Goal: Task Accomplishment & Management: Use online tool/utility

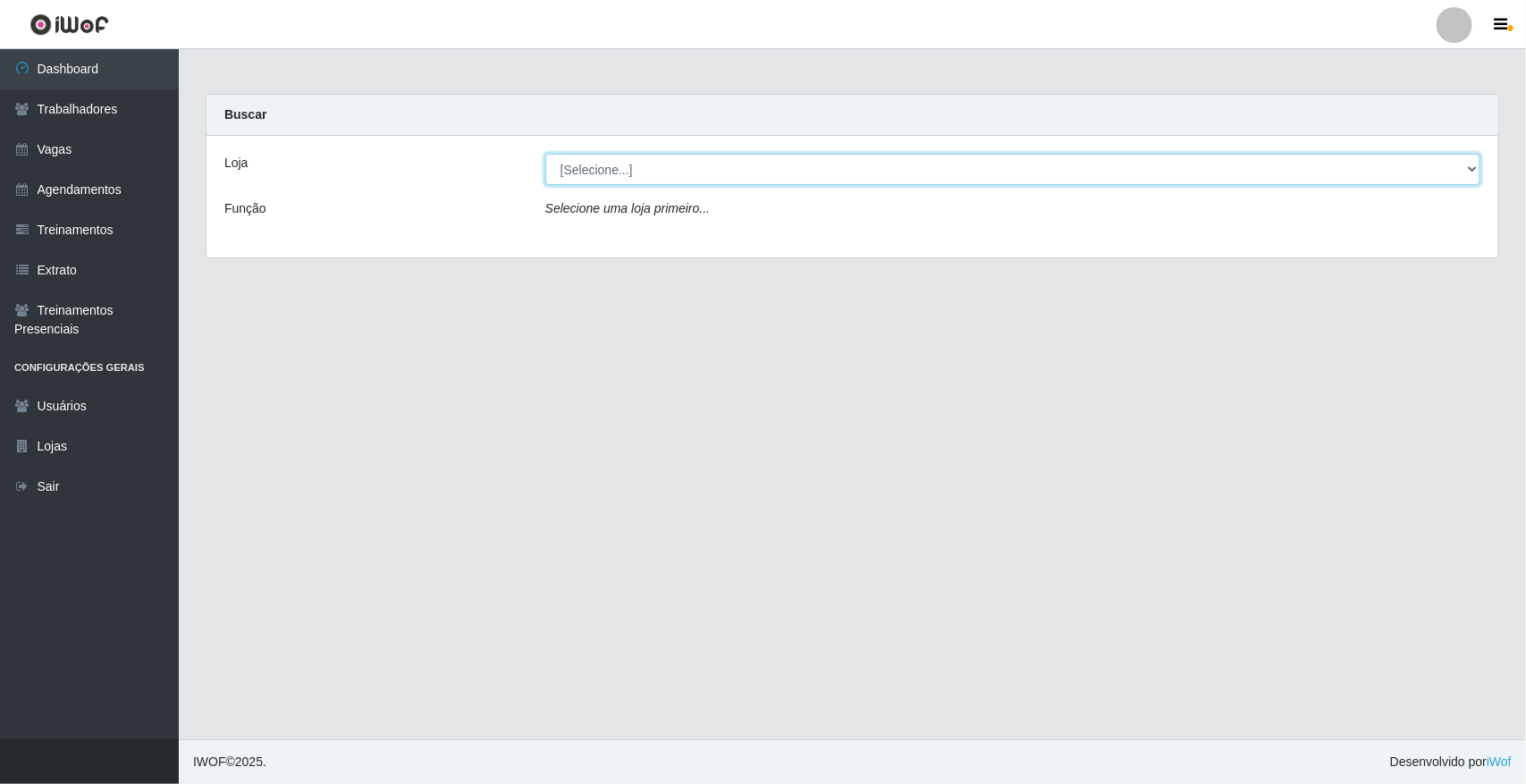
click at [582, 174] on select "[Selecione...] [GEOGRAPHIC_DATA]" at bounding box center [1013, 170] width 936 height 31
select select "65"
click at [545, 154] on select "[Selecione...] [GEOGRAPHIC_DATA]" at bounding box center [1013, 170] width 936 height 31
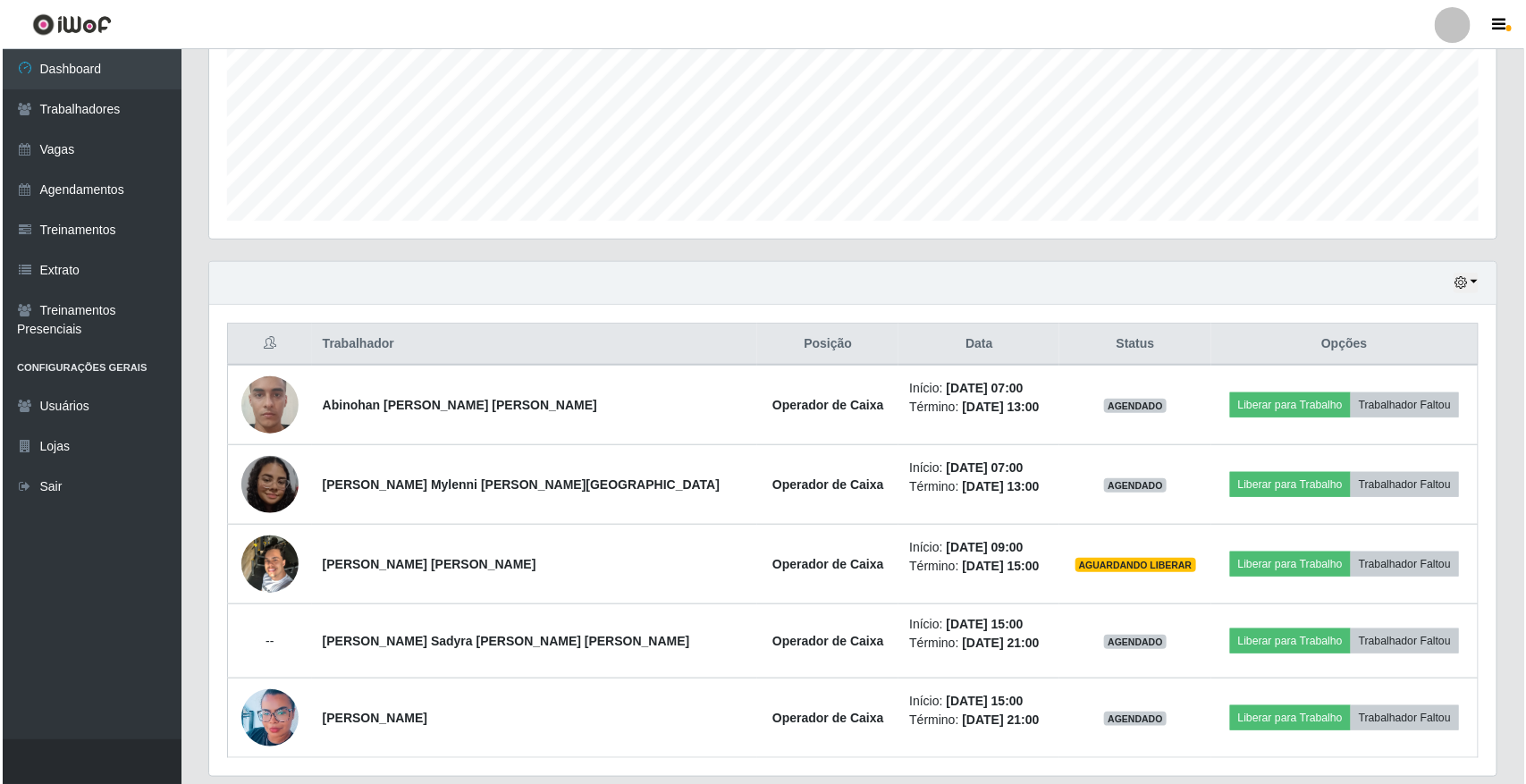
scroll to position [480, 0]
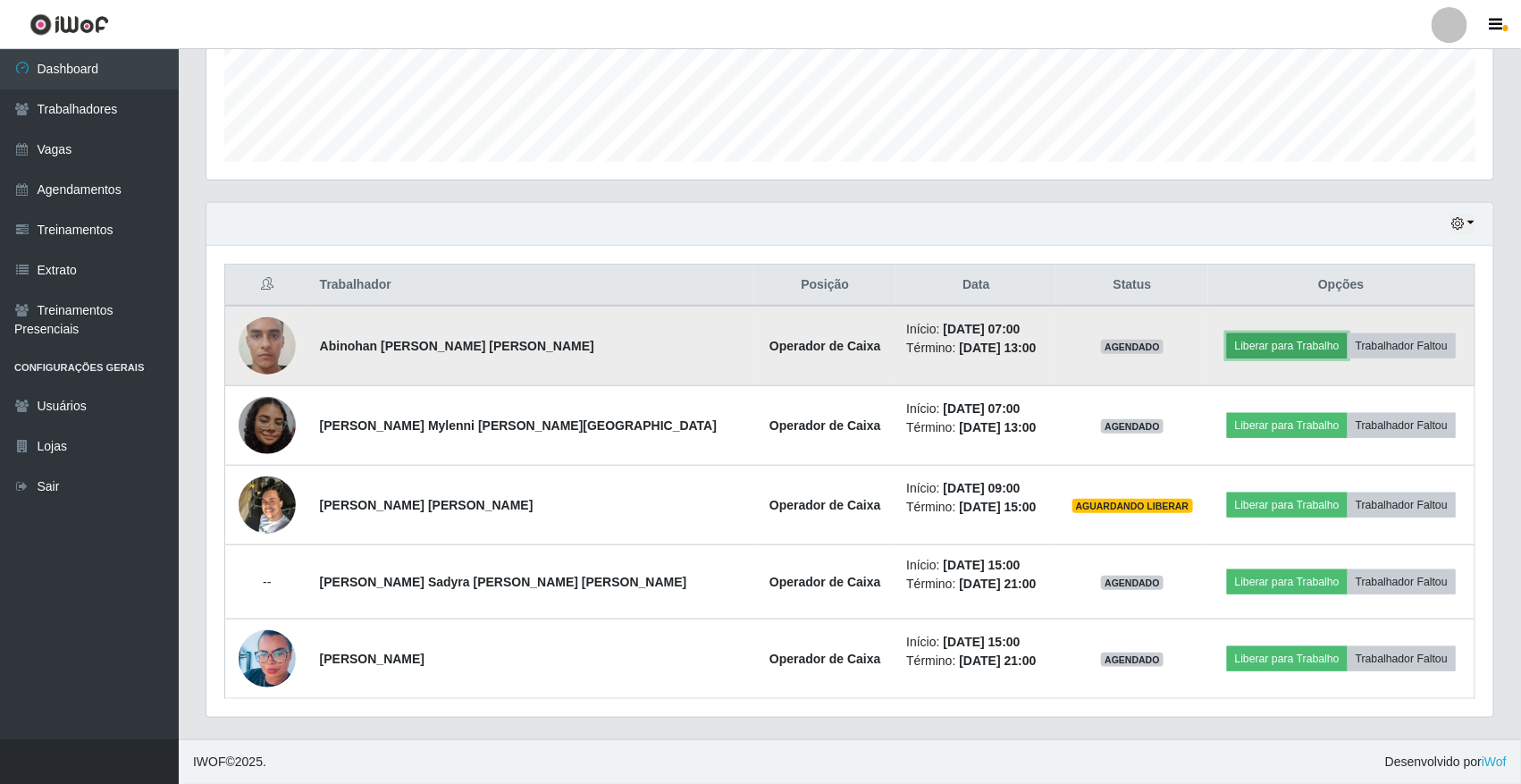
click at [1227, 335] on button "Liberar para Trabalho" at bounding box center [1287, 345] width 121 height 25
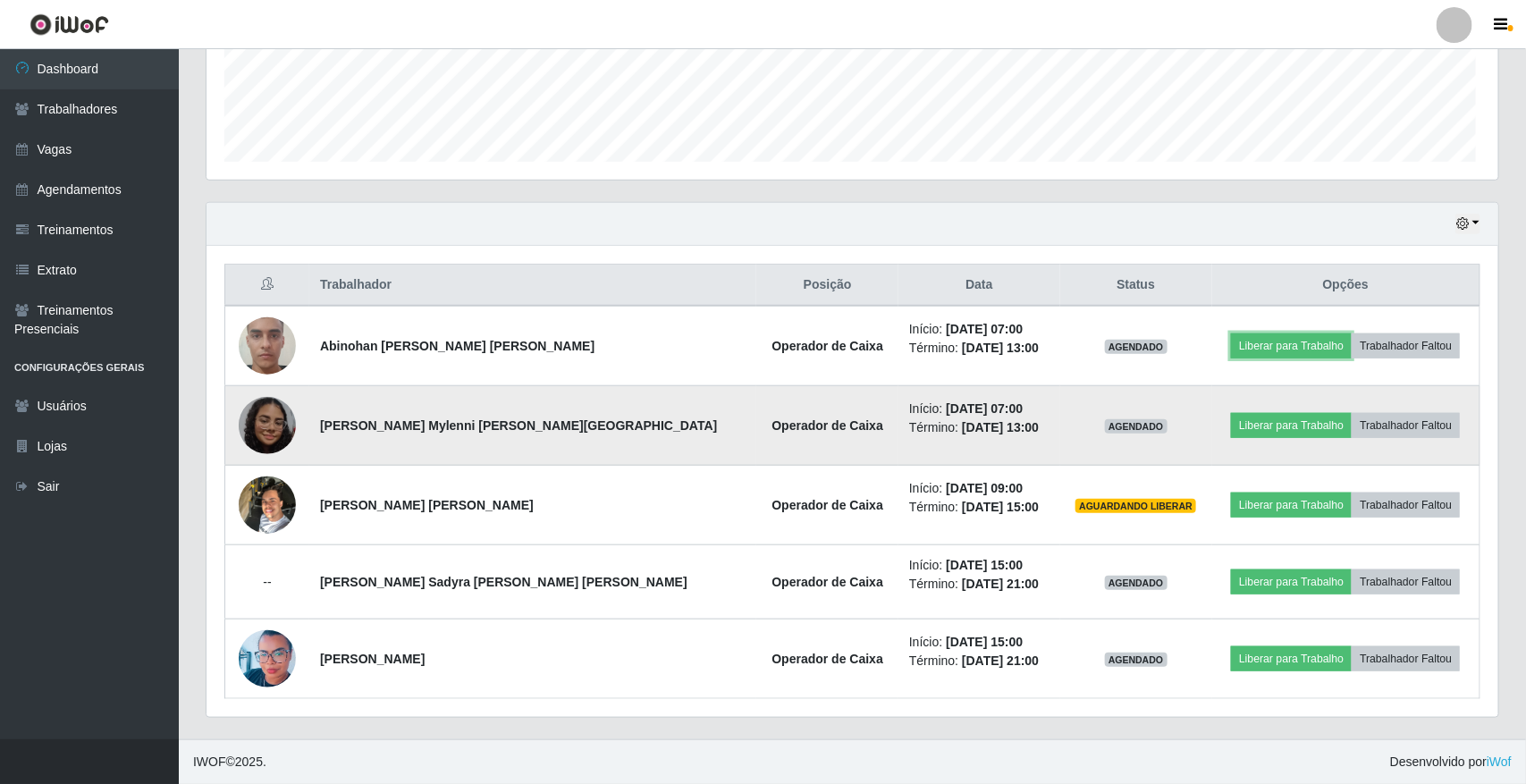
scroll to position [372, 1287]
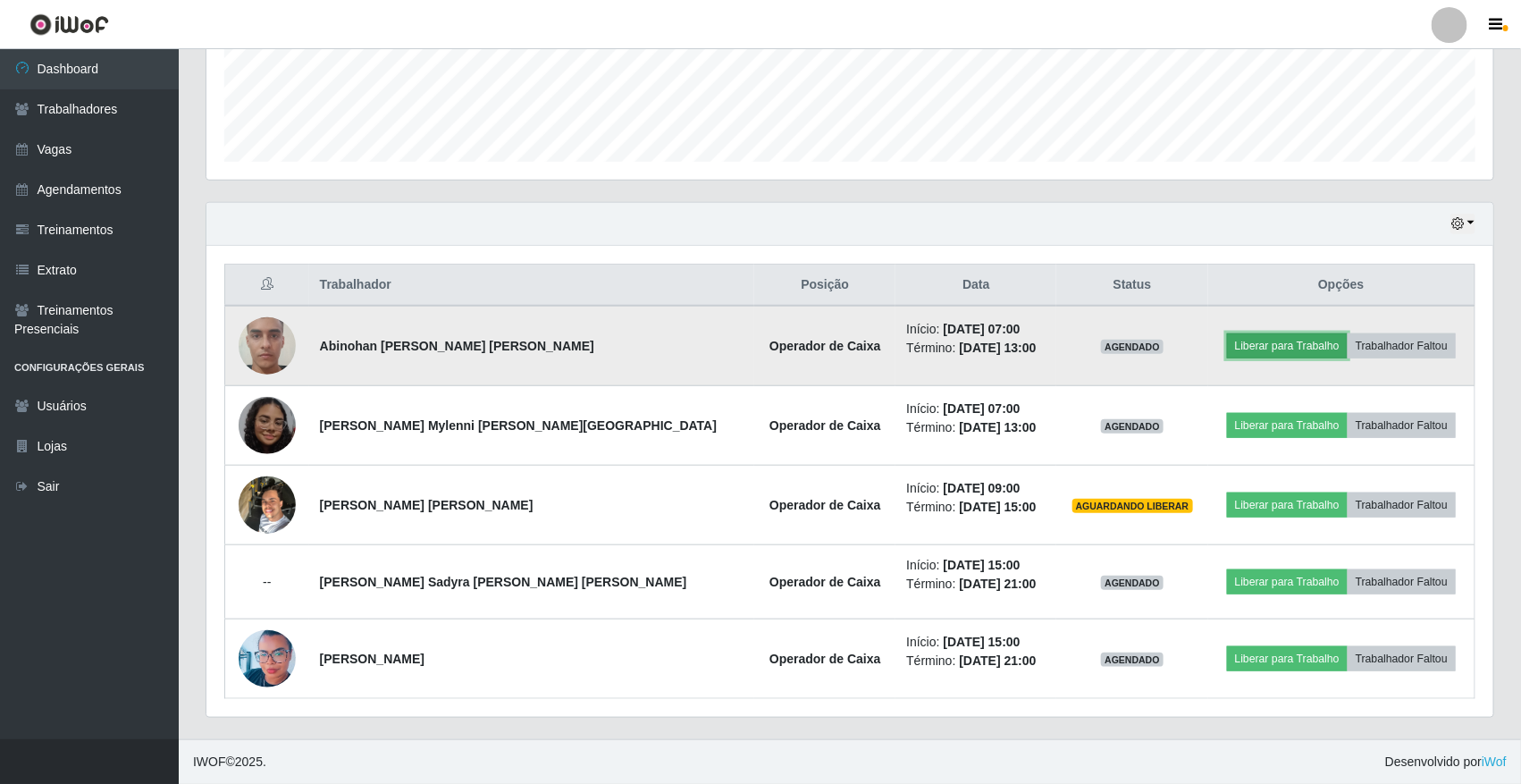
click at [1254, 344] on button "Liberar para Trabalho" at bounding box center [1287, 345] width 121 height 25
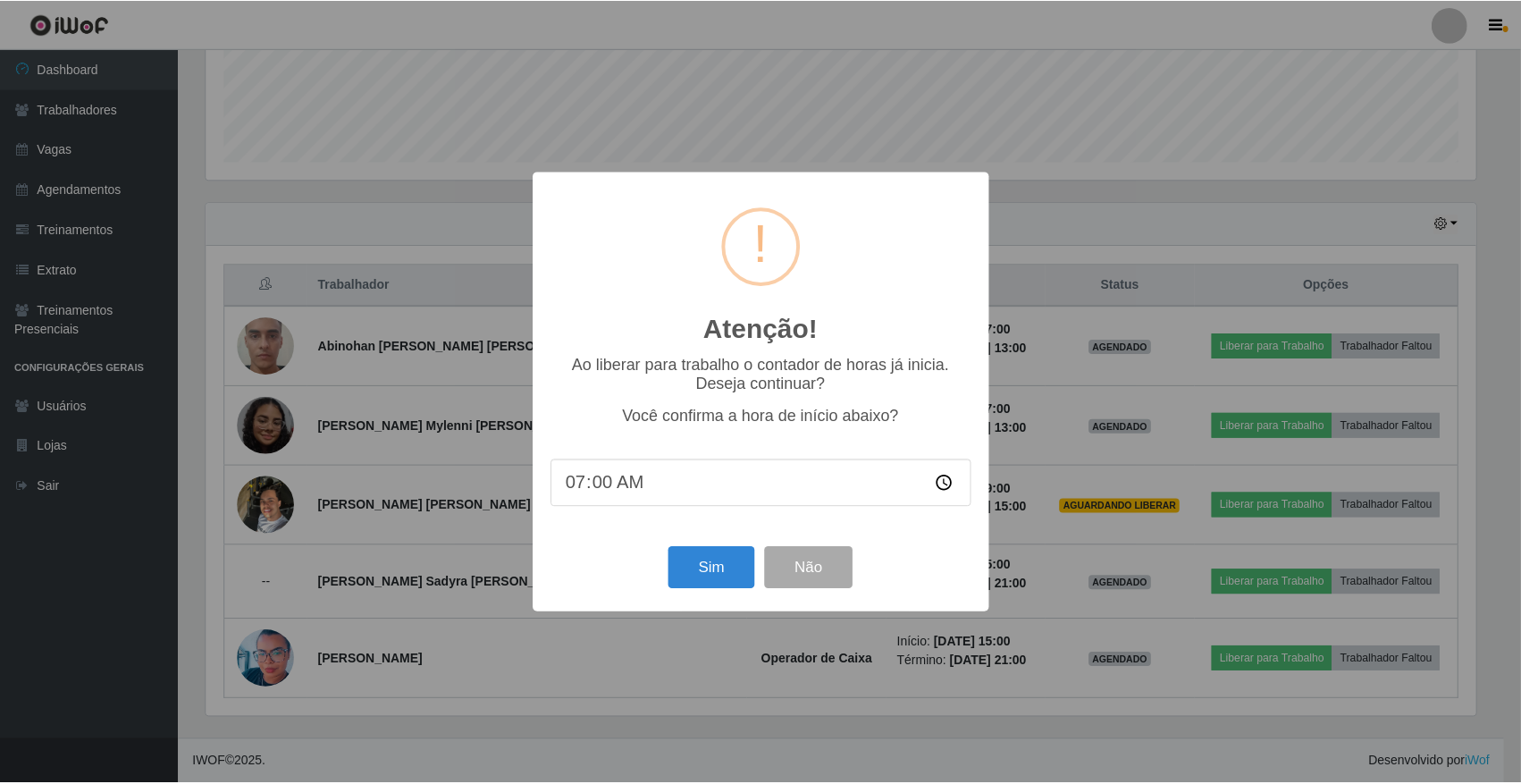
scroll to position [372, 1275]
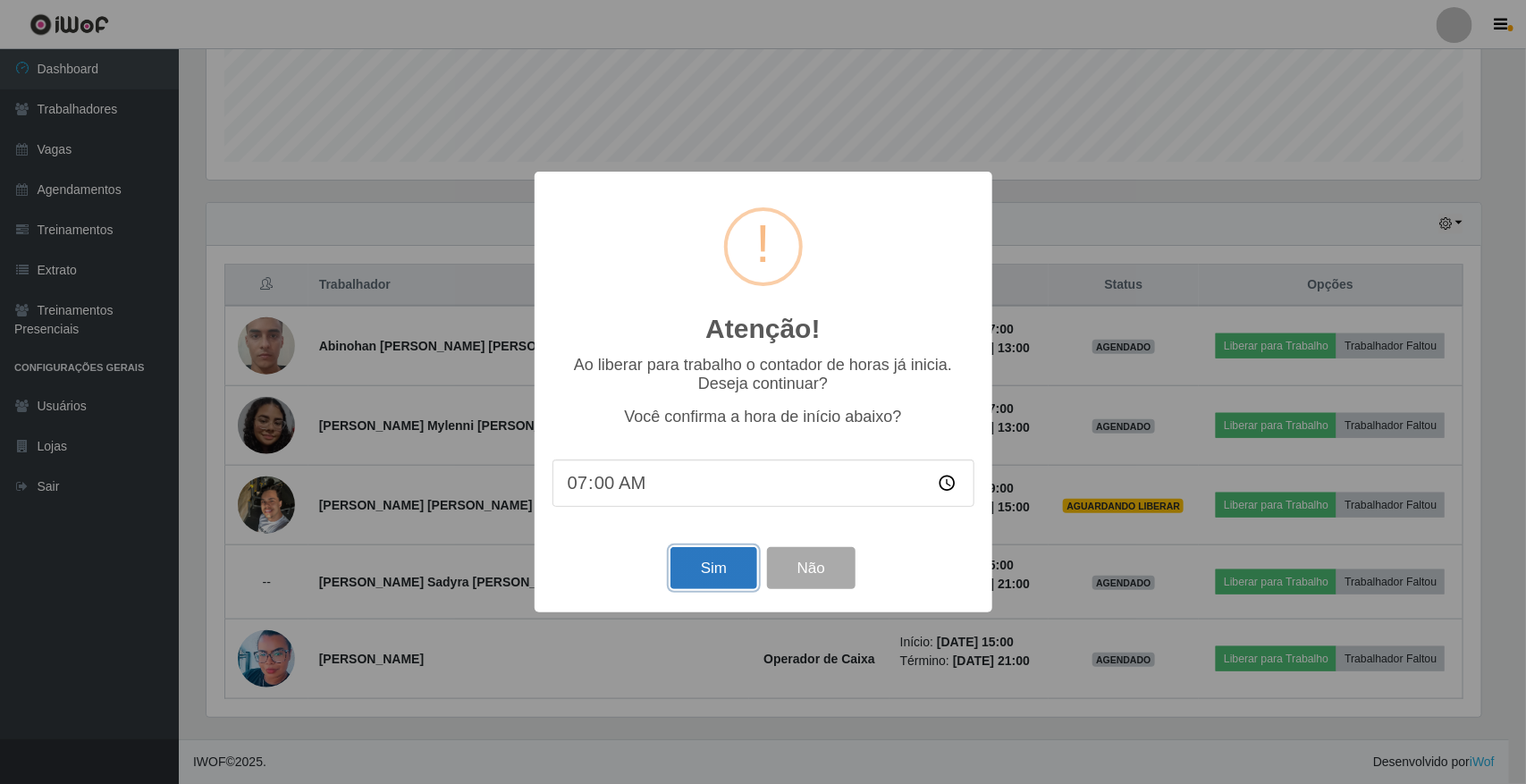
click at [707, 572] on button "Sim" at bounding box center [714, 568] width 87 height 42
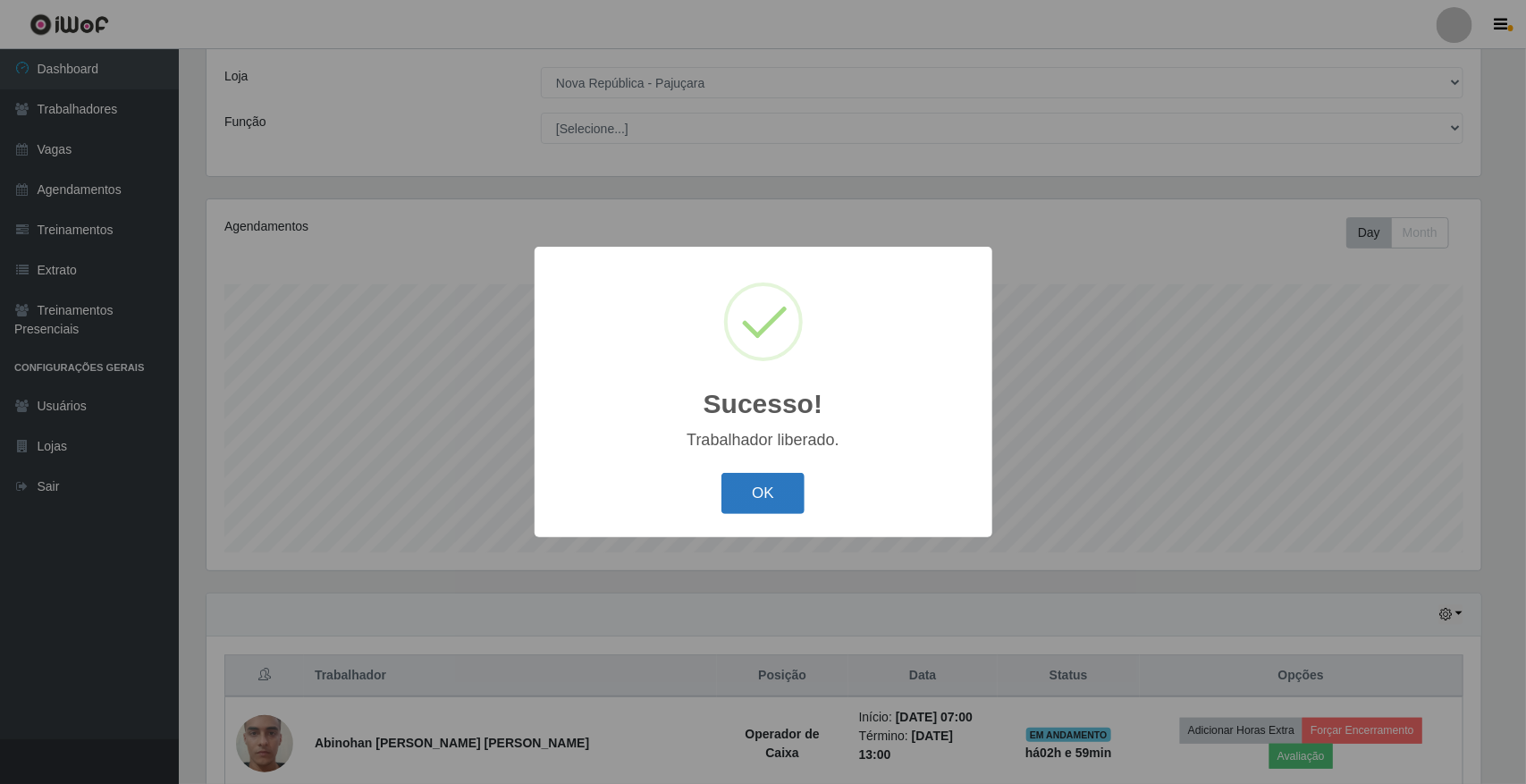
click at [757, 510] on button "OK" at bounding box center [763, 494] width 83 height 42
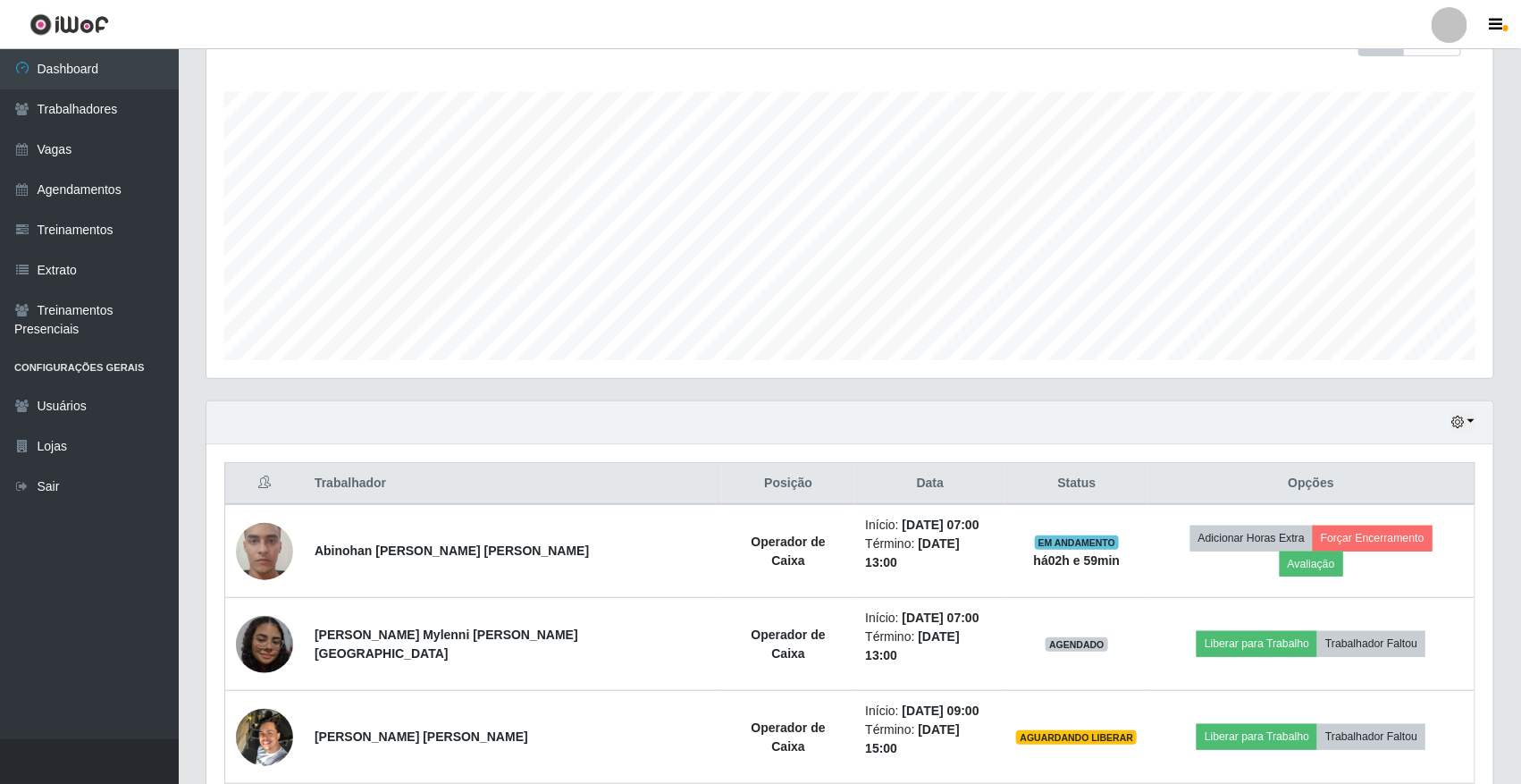
scroll to position [422, 0]
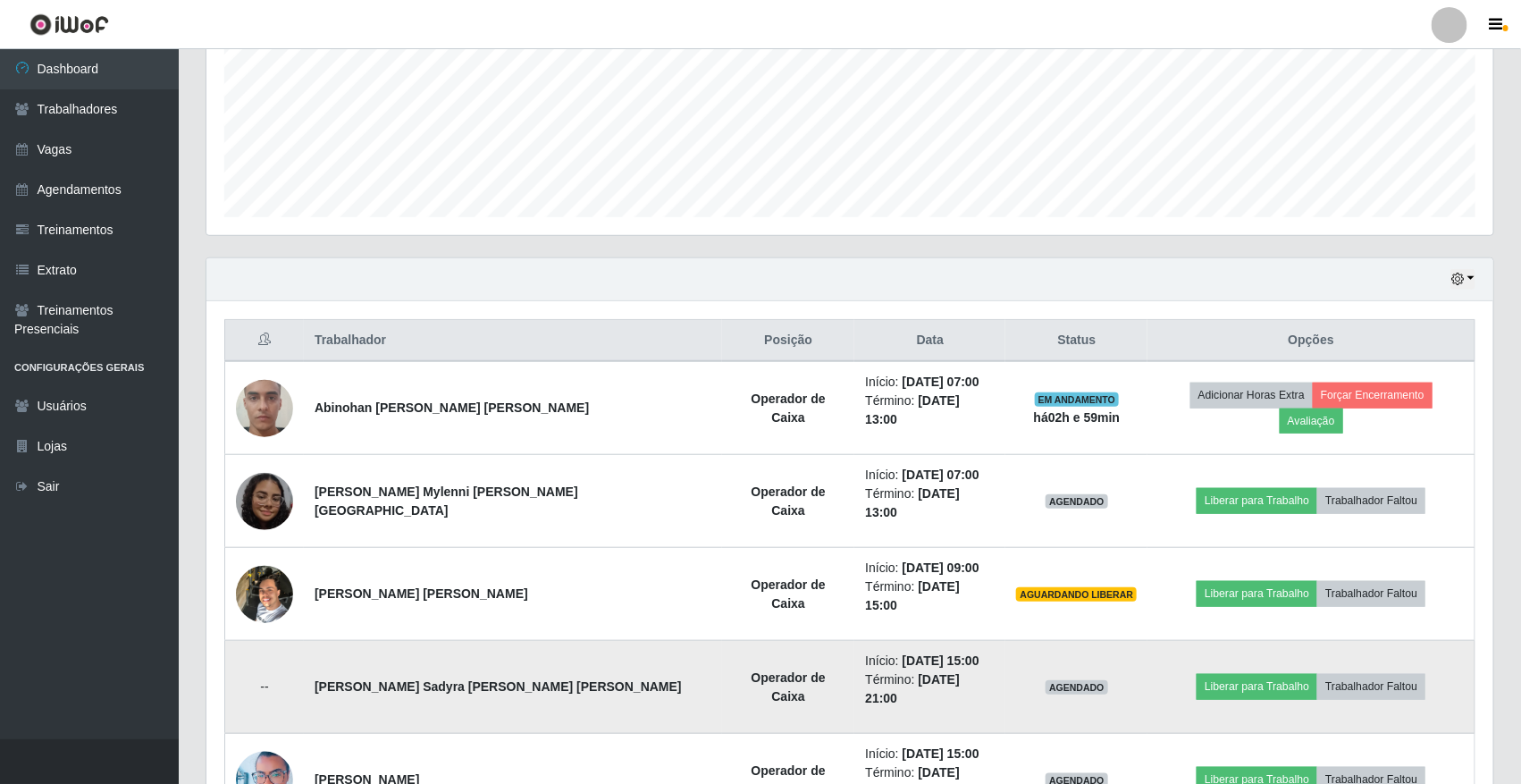
click at [278, 641] on td "--" at bounding box center [265, 687] width 79 height 93
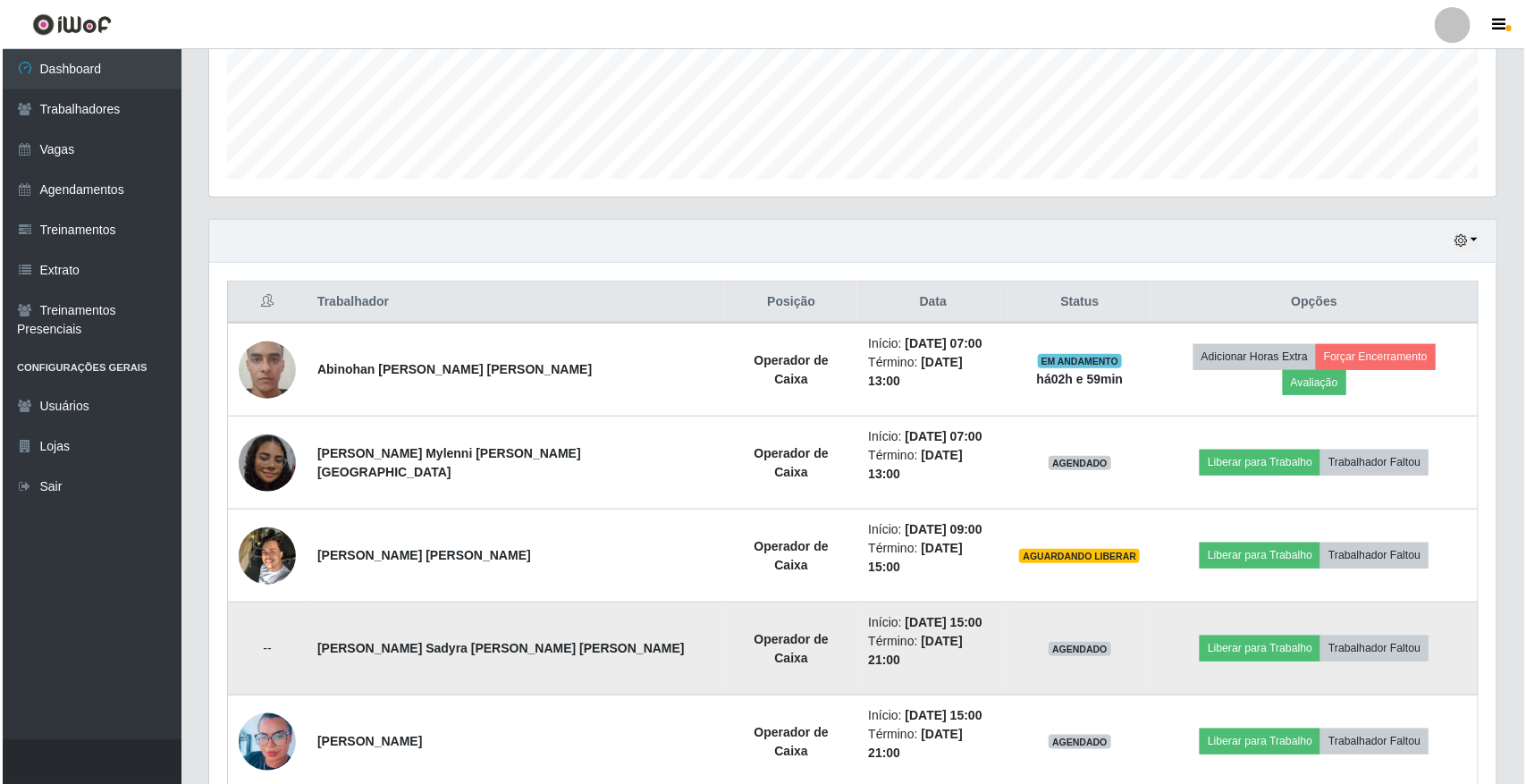
scroll to position [480, 0]
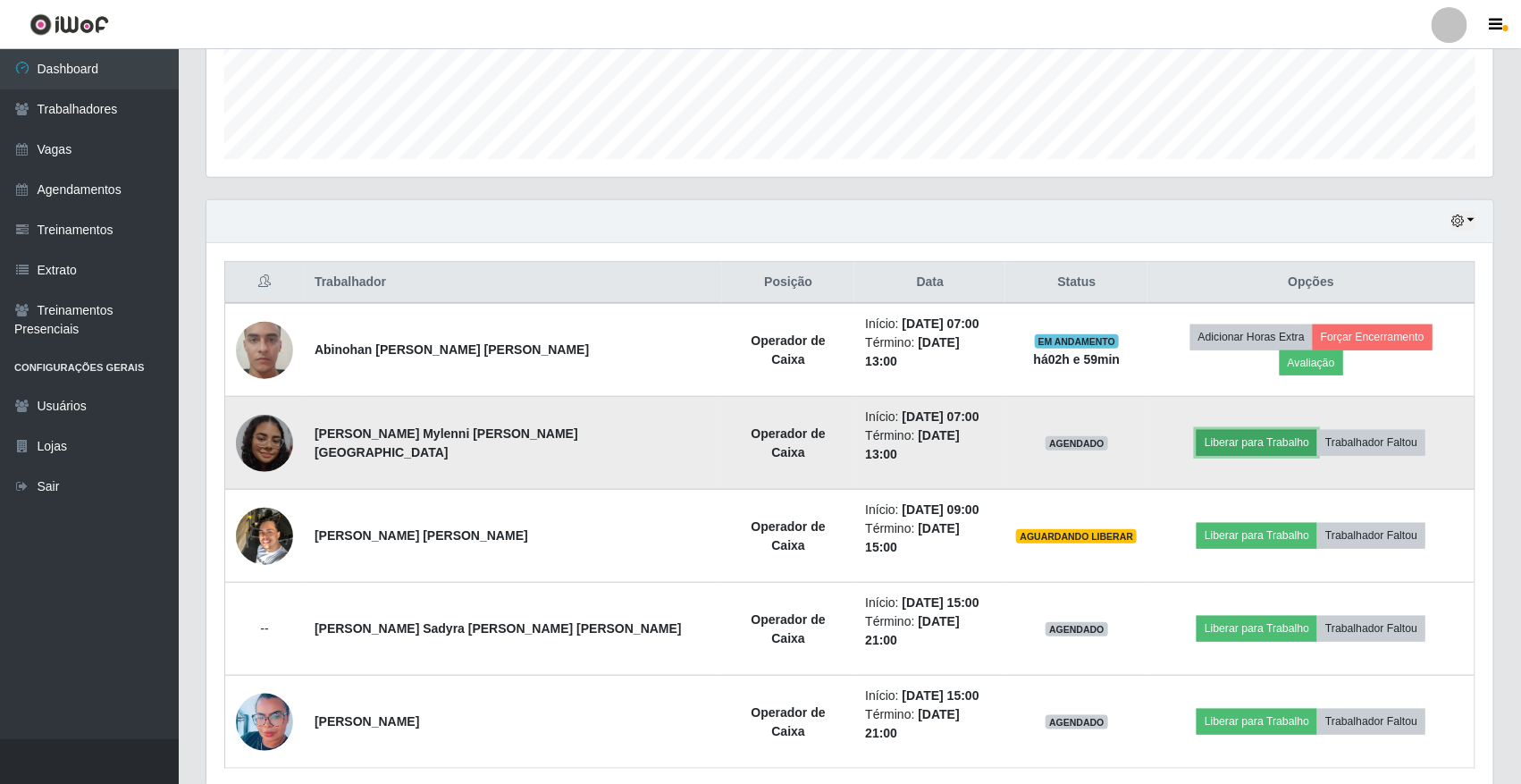
click at [1197, 430] on button "Liberar para Trabalho" at bounding box center [1257, 442] width 121 height 25
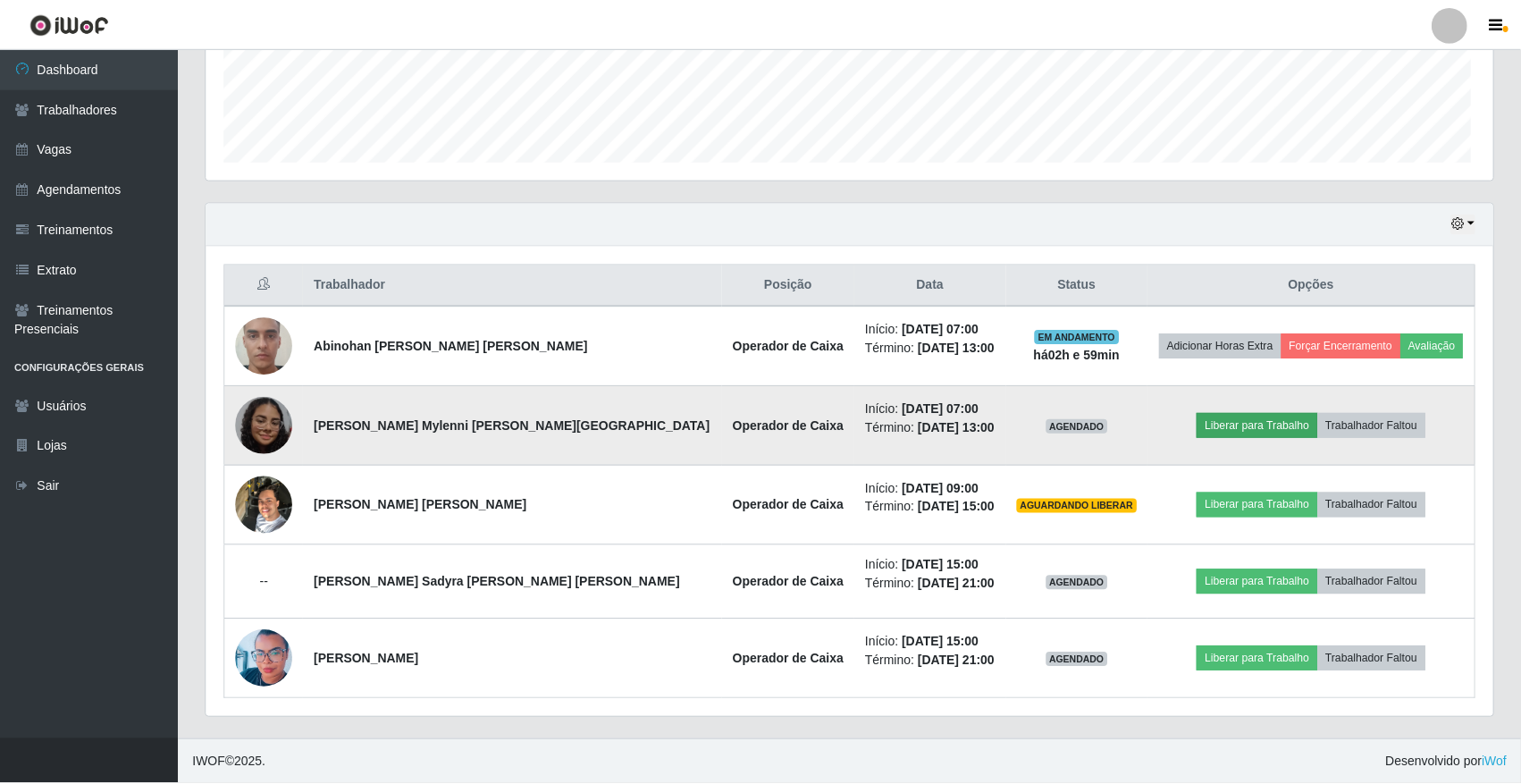
scroll to position [372, 1275]
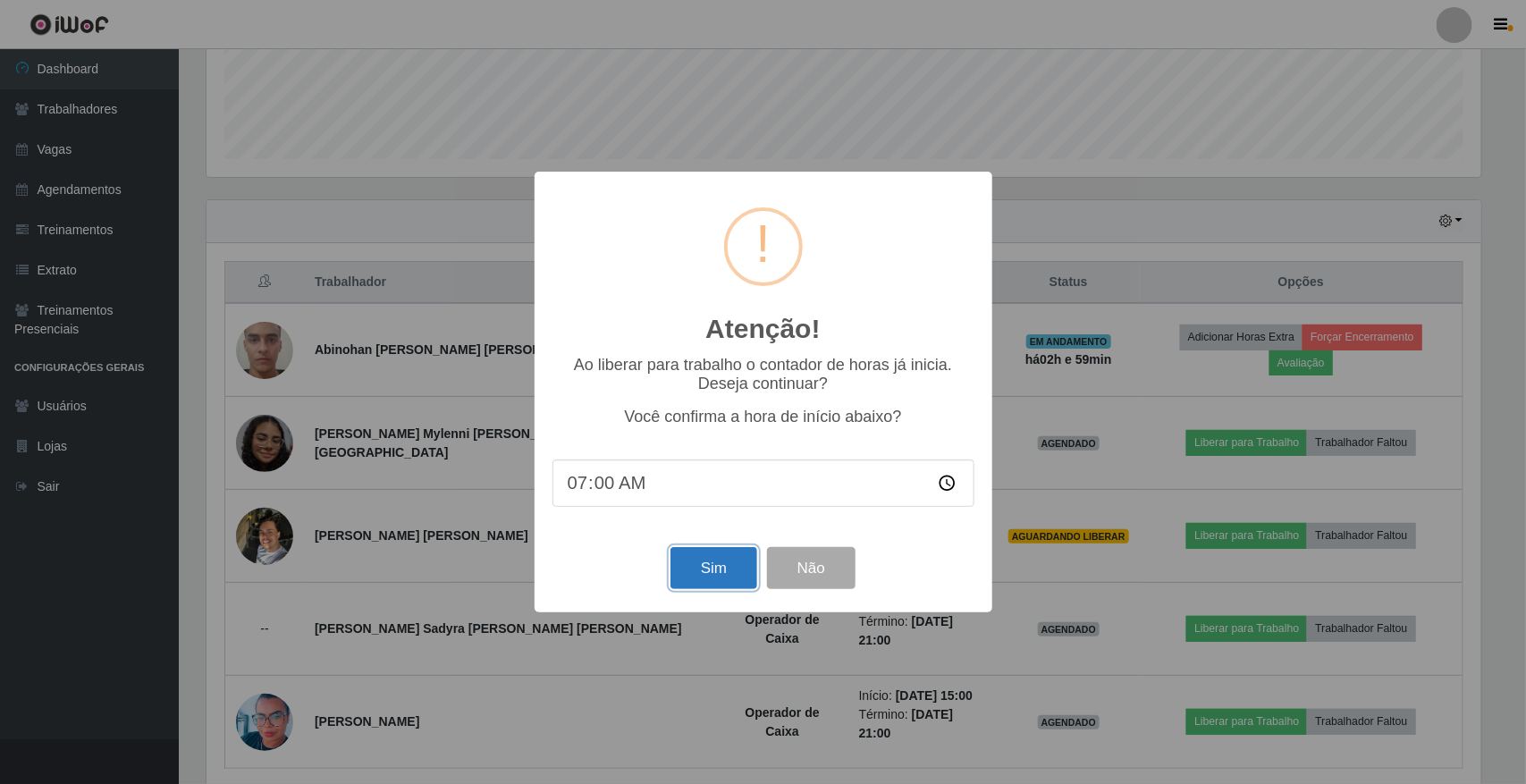
click at [707, 564] on button "Sim" at bounding box center [714, 568] width 87 height 42
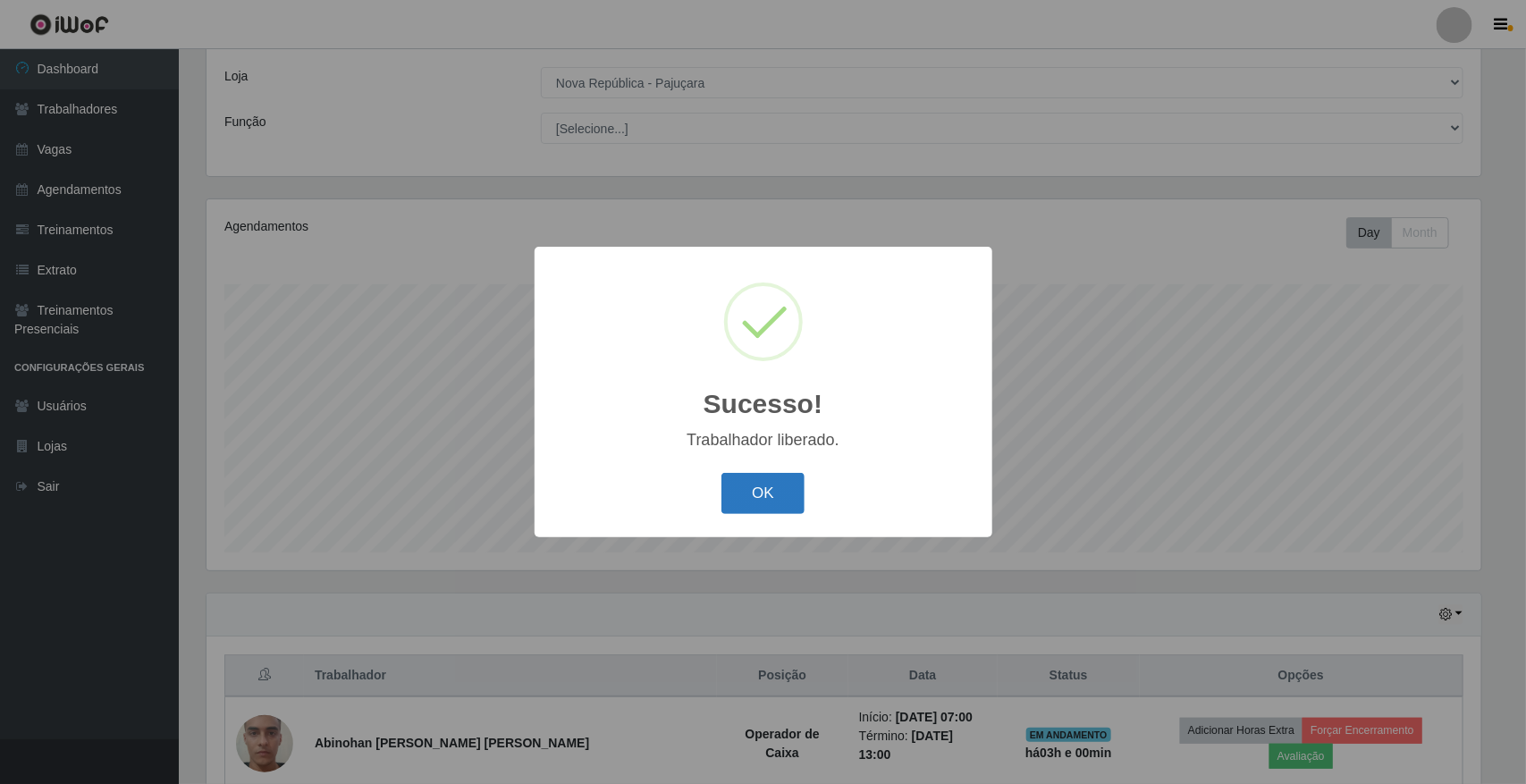
click at [753, 504] on button "OK" at bounding box center [763, 494] width 83 height 42
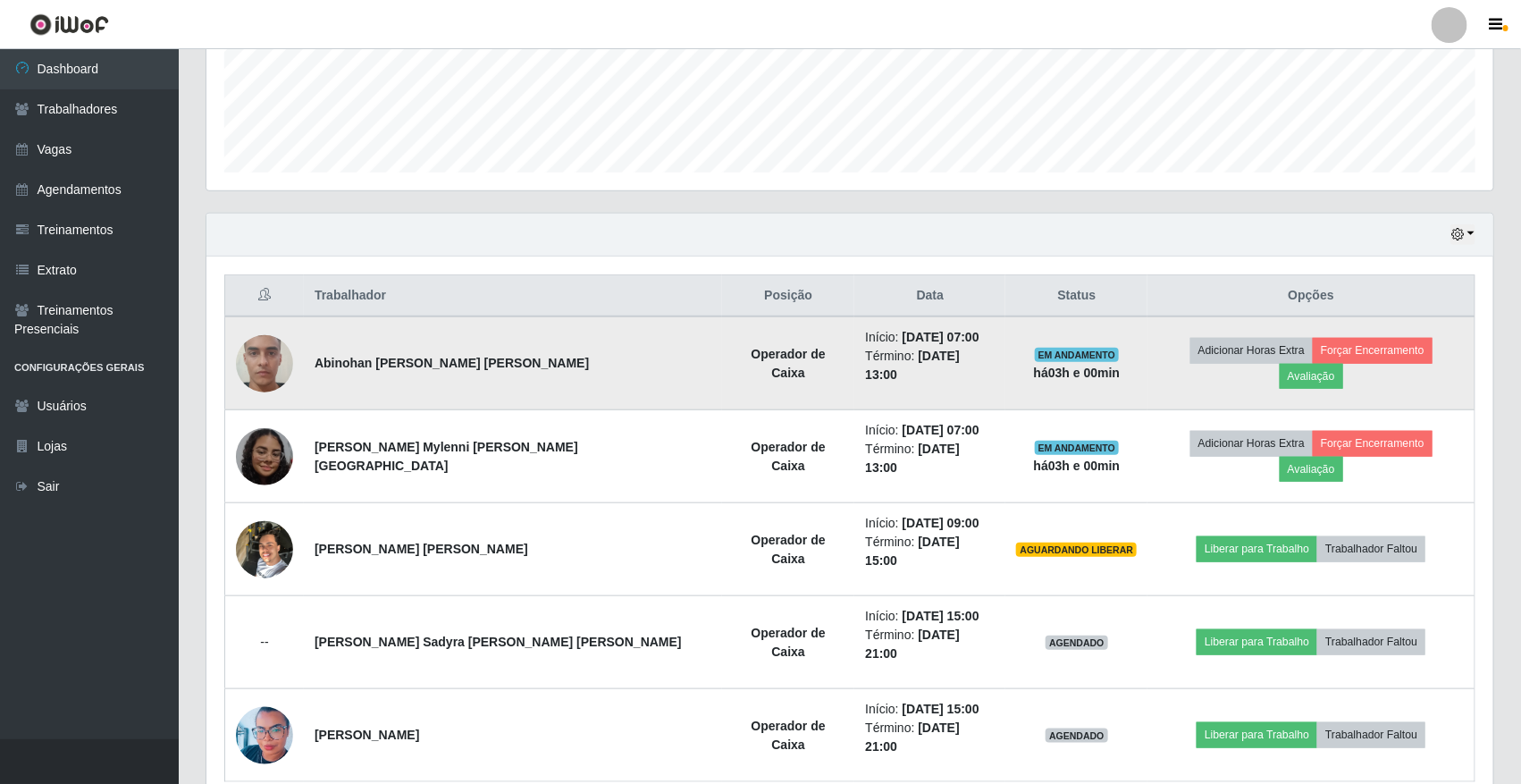
scroll to position [0, 0]
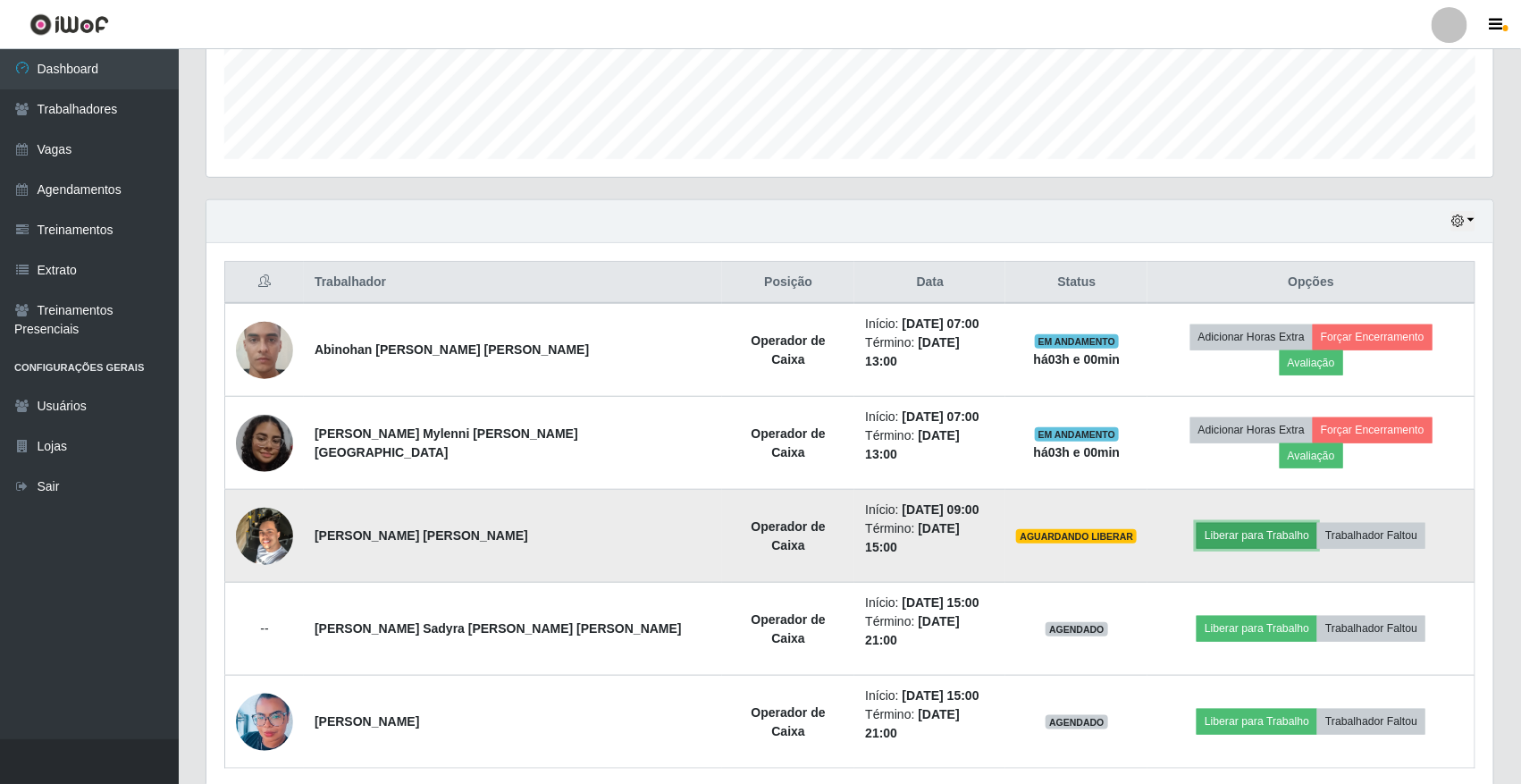
click at [1266, 523] on button "Liberar para Trabalho" at bounding box center [1257, 535] width 121 height 25
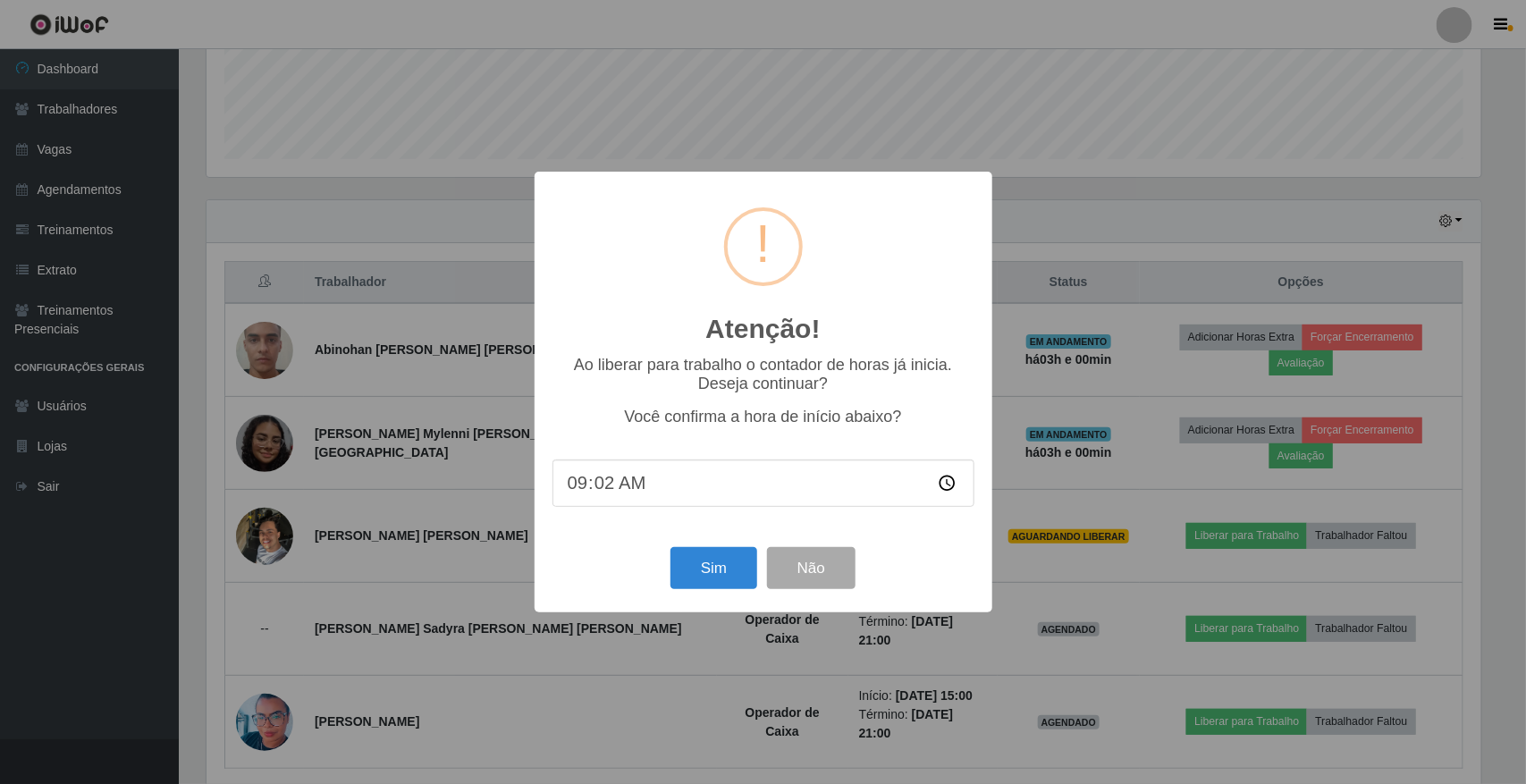
type input "09:20"
click at [734, 560] on button "Sim" at bounding box center [714, 568] width 87 height 42
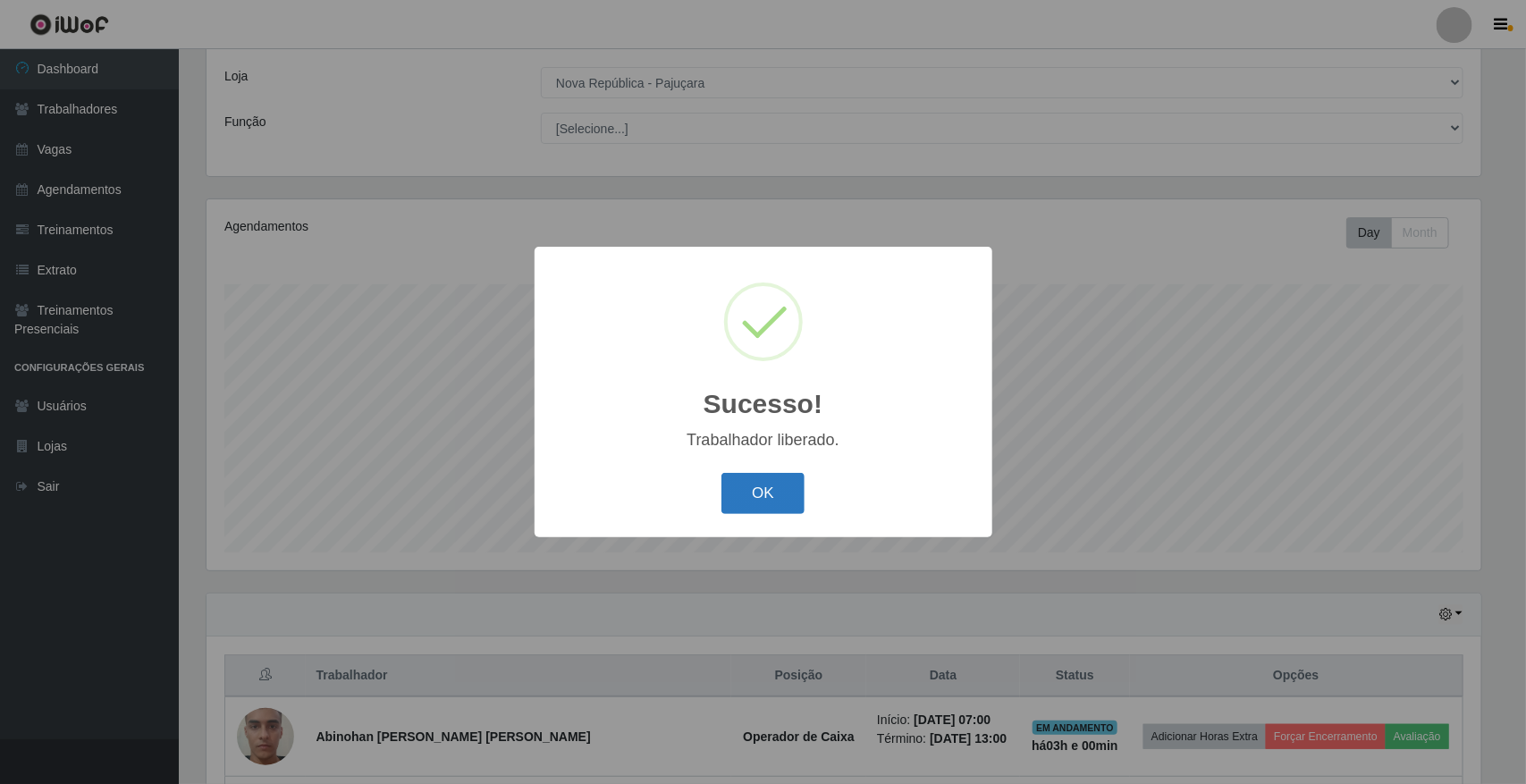
click at [756, 512] on button "OK" at bounding box center [763, 494] width 83 height 42
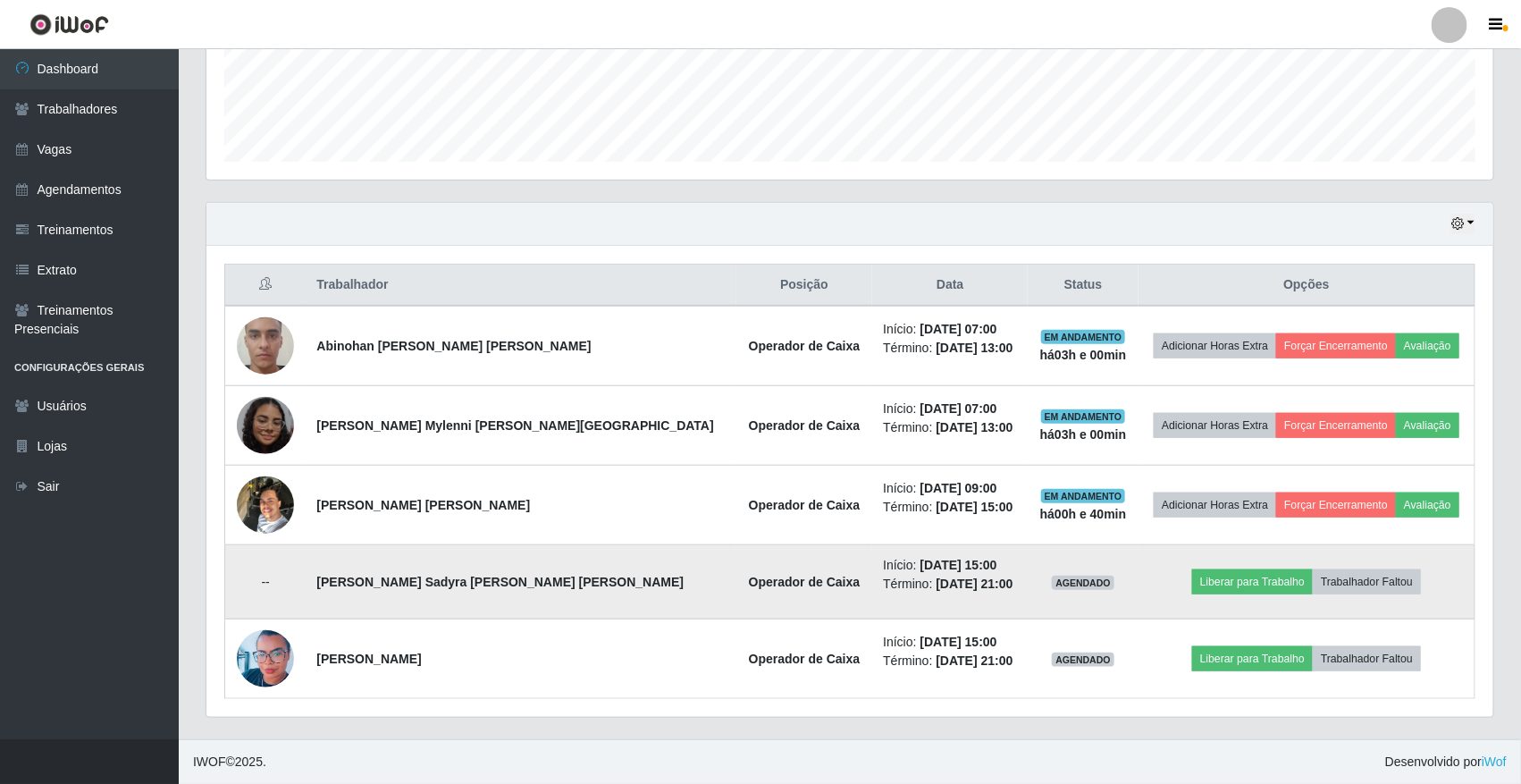
click at [274, 584] on td "--" at bounding box center [266, 582] width 81 height 74
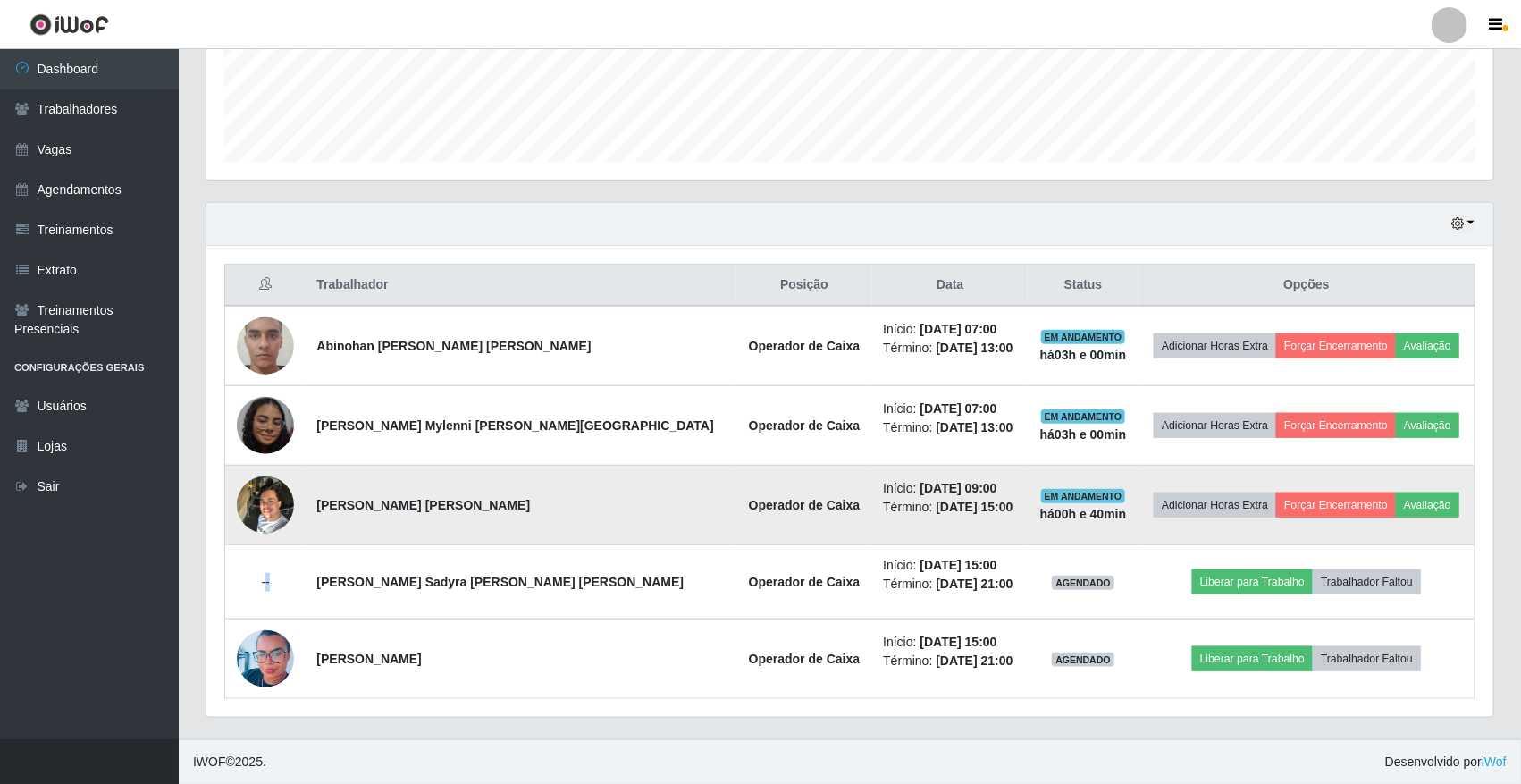
click at [287, 493] on img at bounding box center [266, 505] width 57 height 76
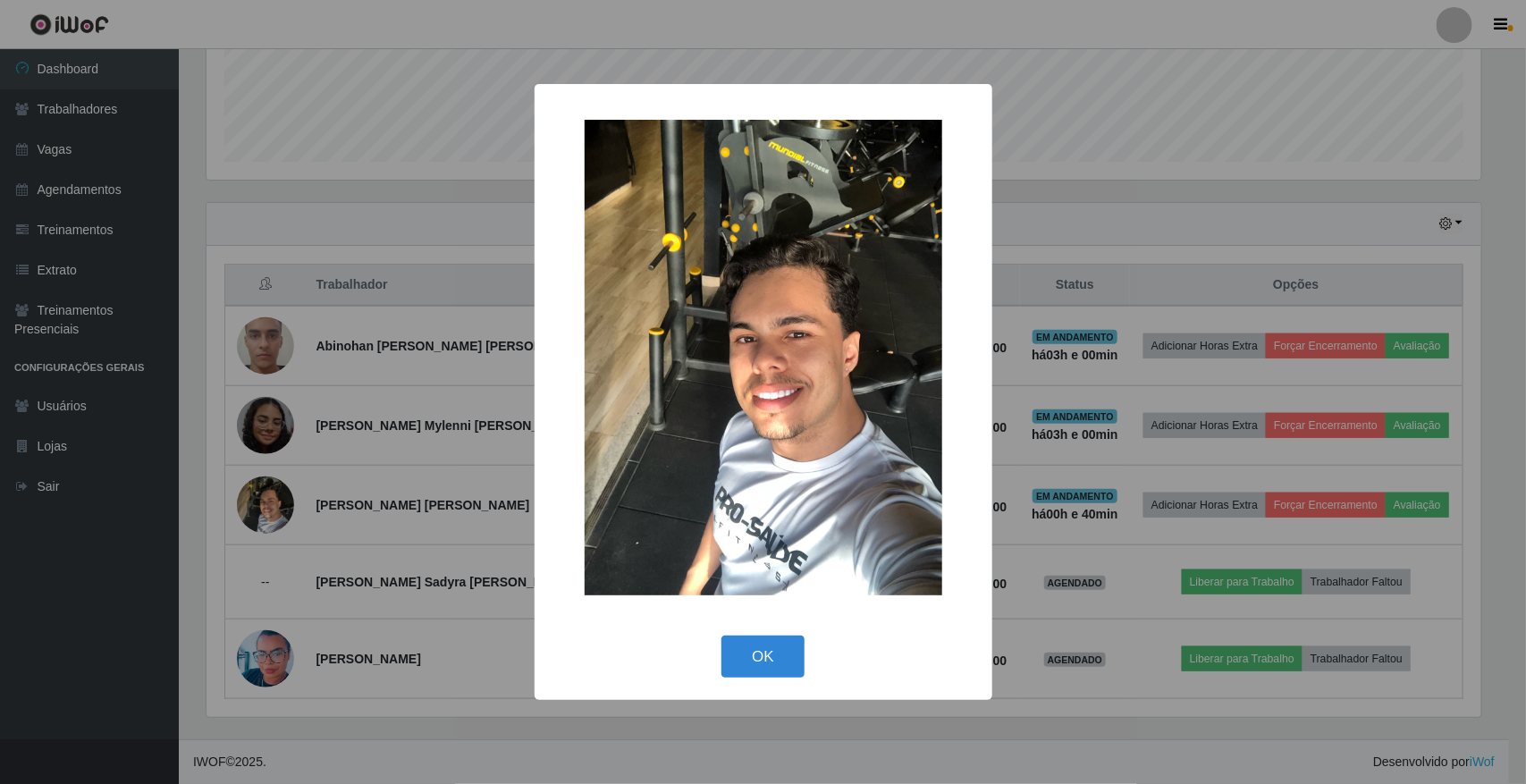
click at [335, 493] on div "× OK Cancel" at bounding box center [763, 392] width 1526 height 784
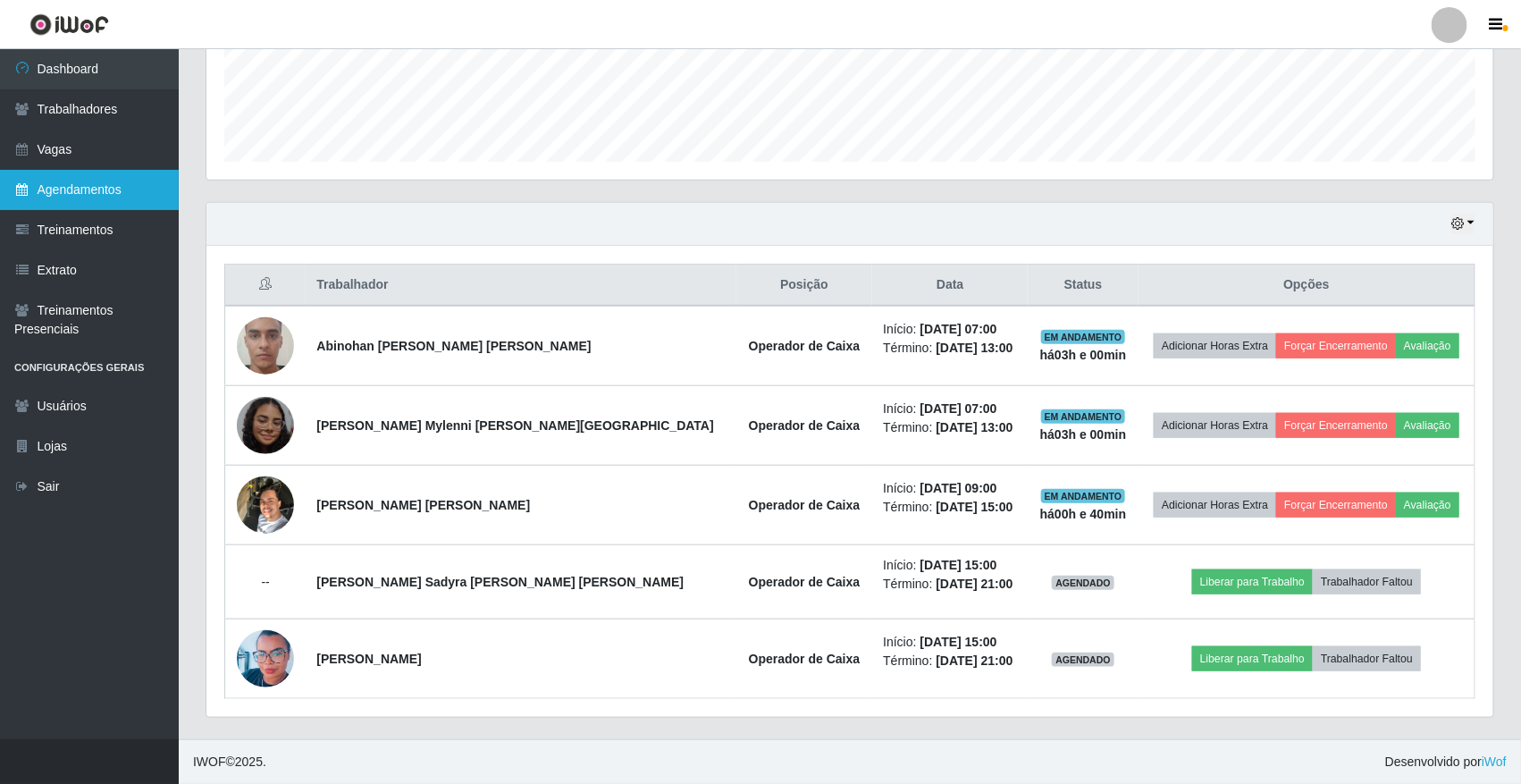
click at [155, 197] on link "Agendamentos" at bounding box center [89, 190] width 179 height 41
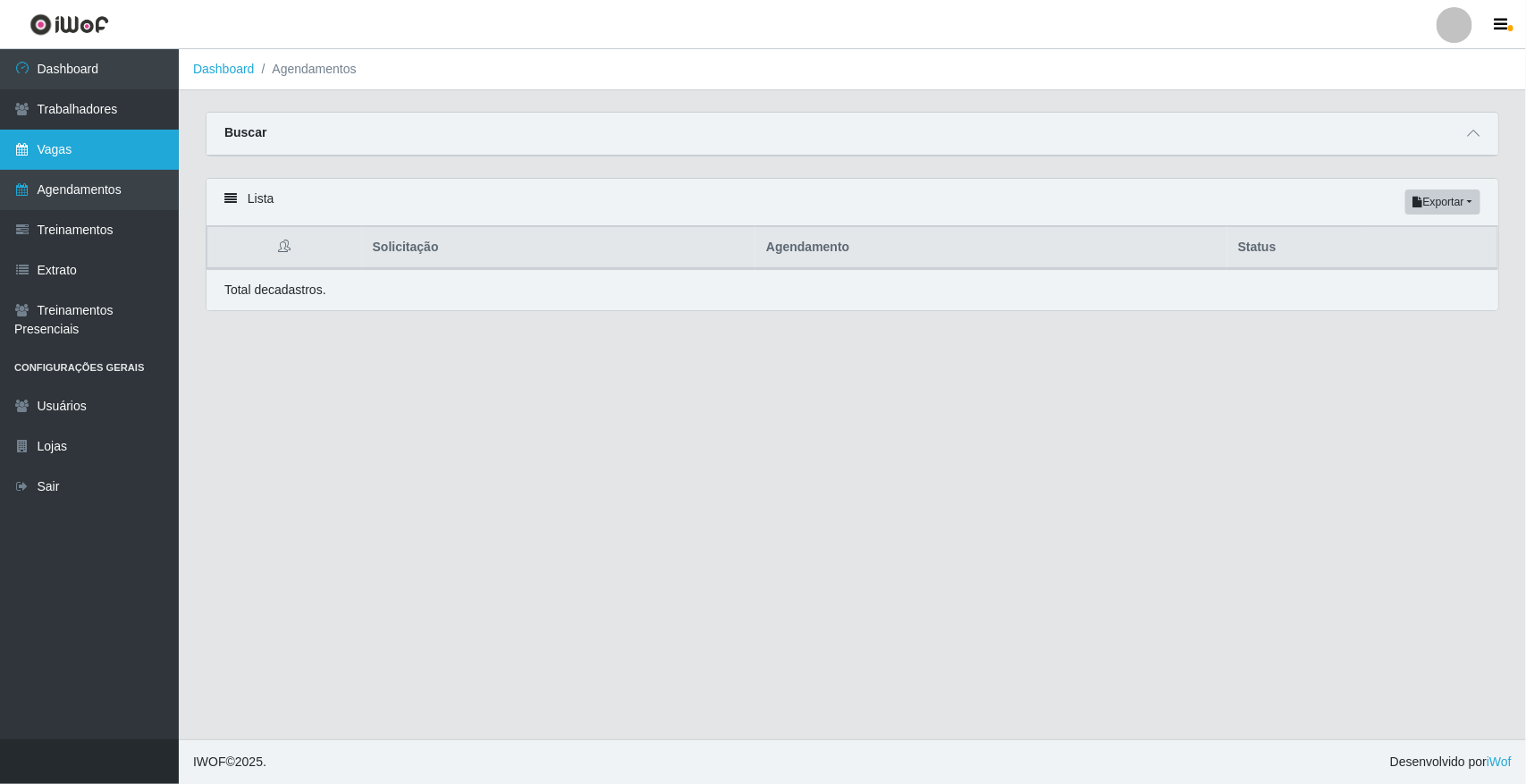
click at [89, 158] on link "Vagas" at bounding box center [89, 150] width 179 height 41
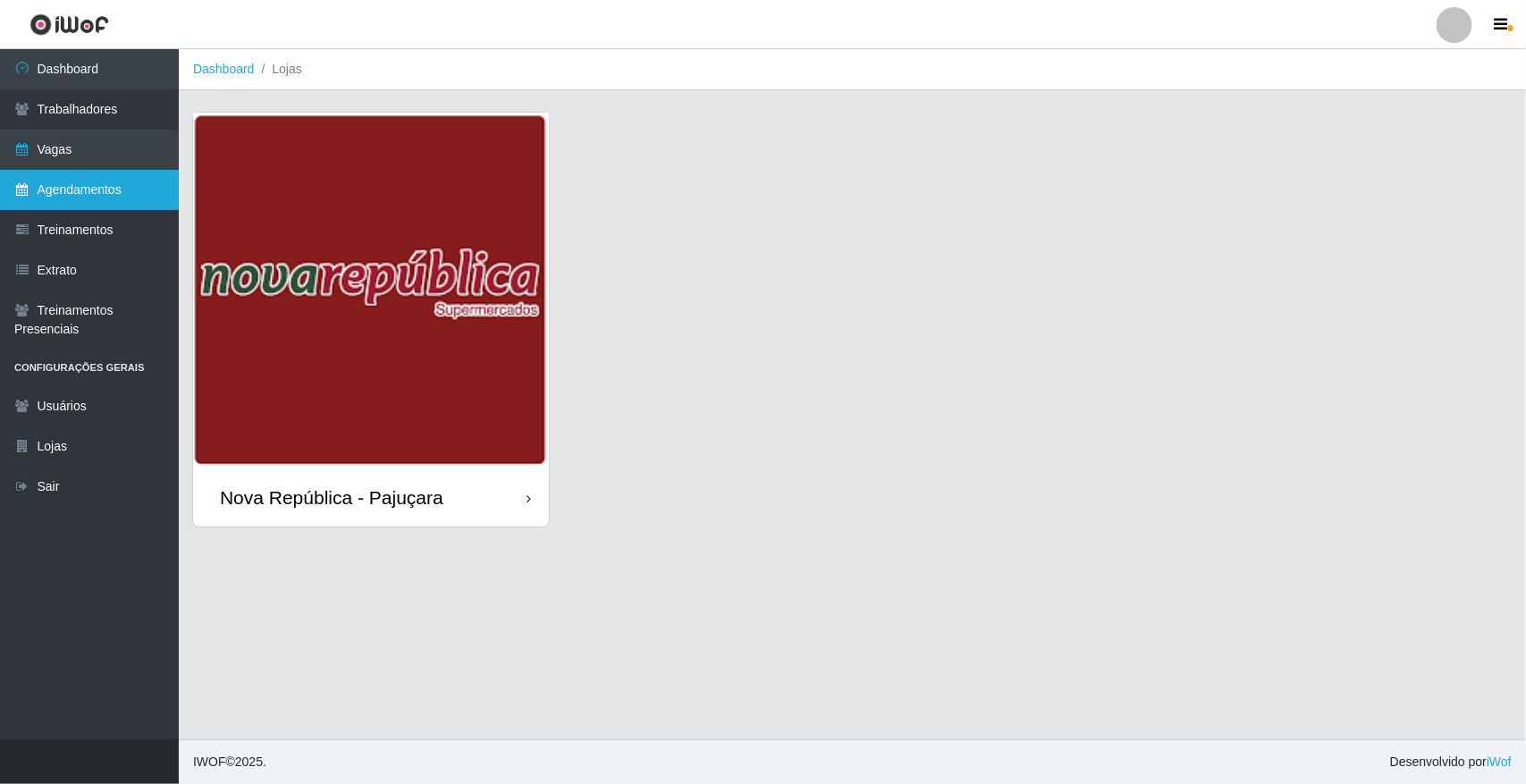
click at [77, 174] on link "Agendamentos" at bounding box center [89, 190] width 179 height 41
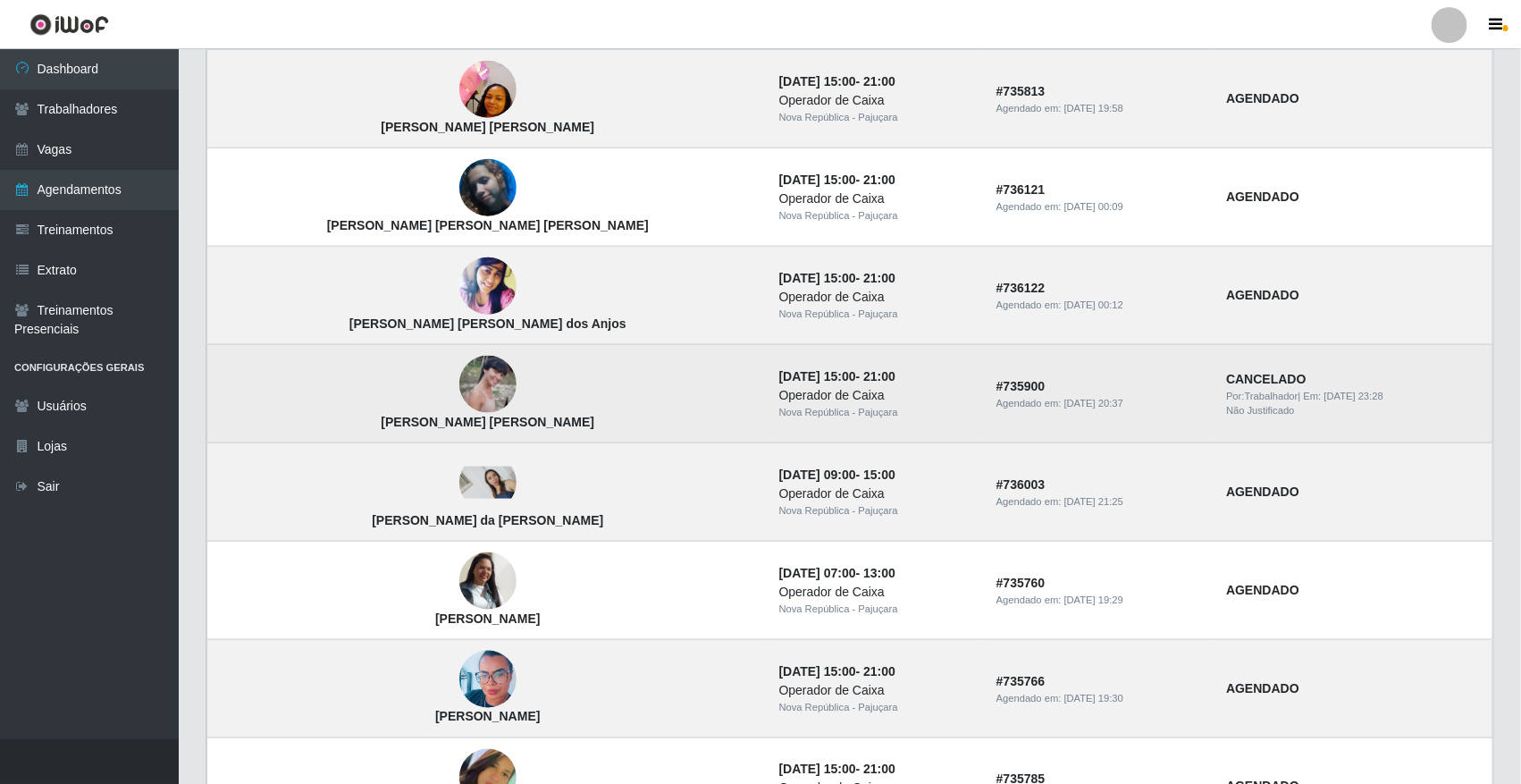
scroll to position [894, 0]
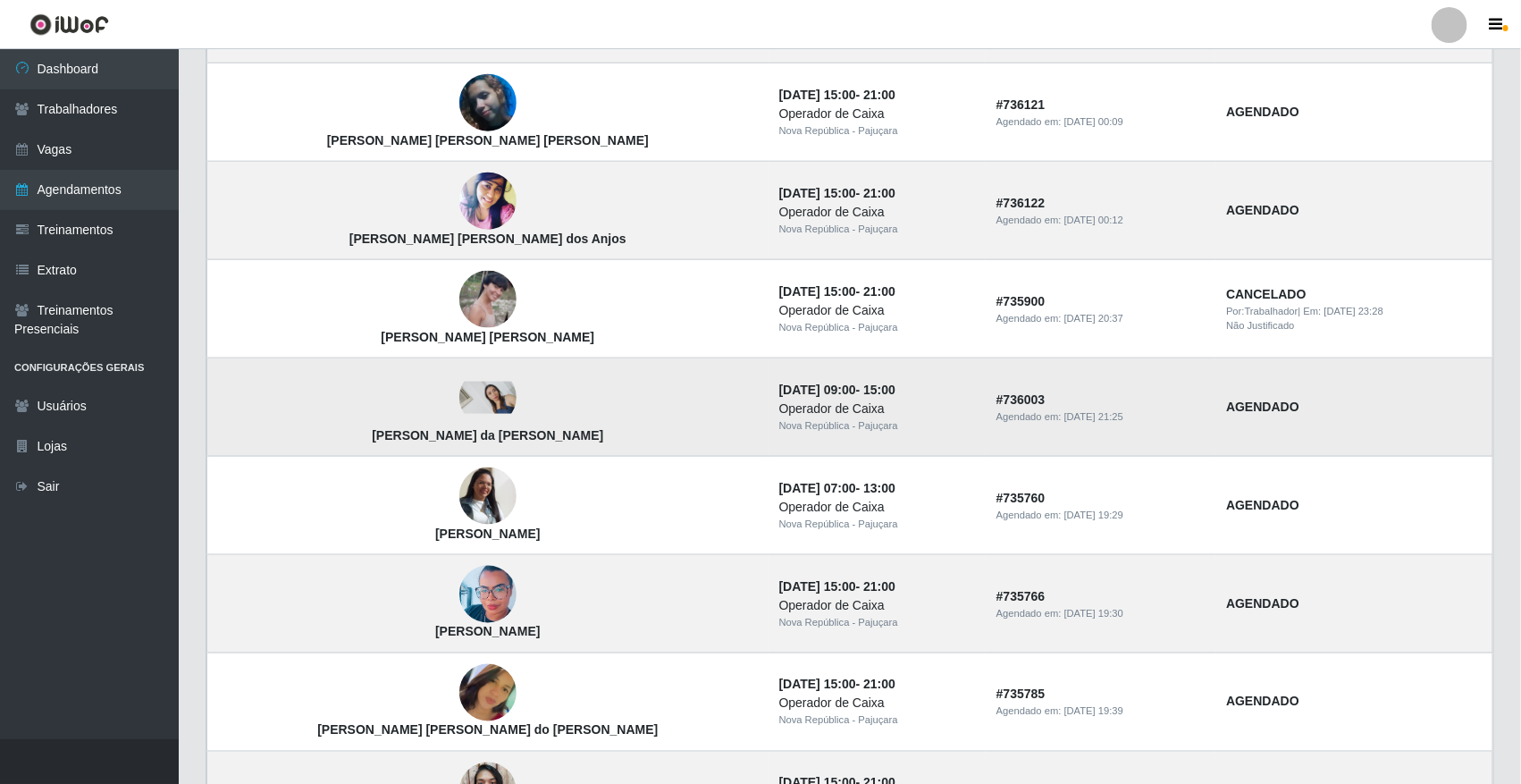
click at [986, 452] on td "# 736003 Agendado em: [DATE] 21:25" at bounding box center [1100, 408] width 230 height 99
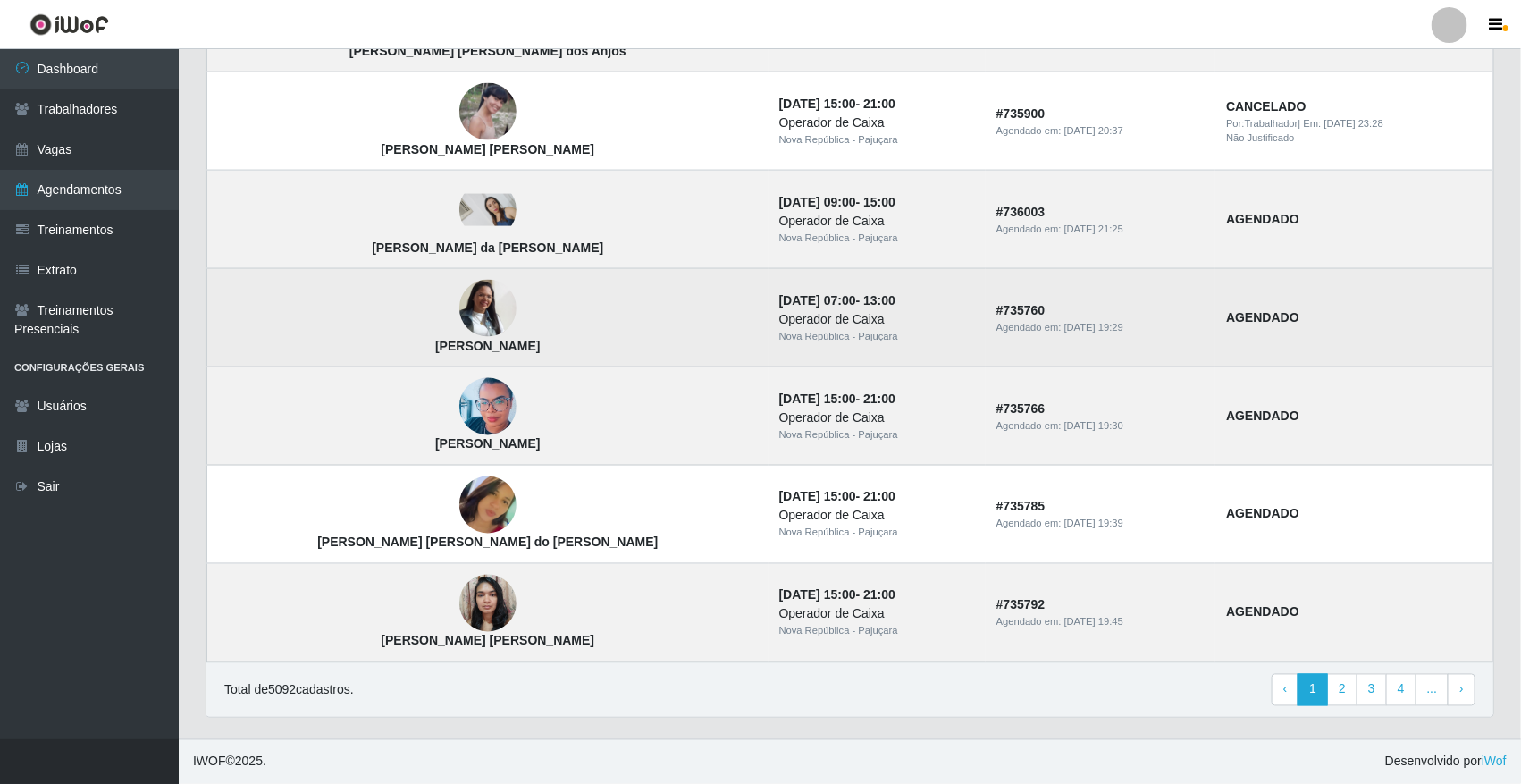
scroll to position [1086, 0]
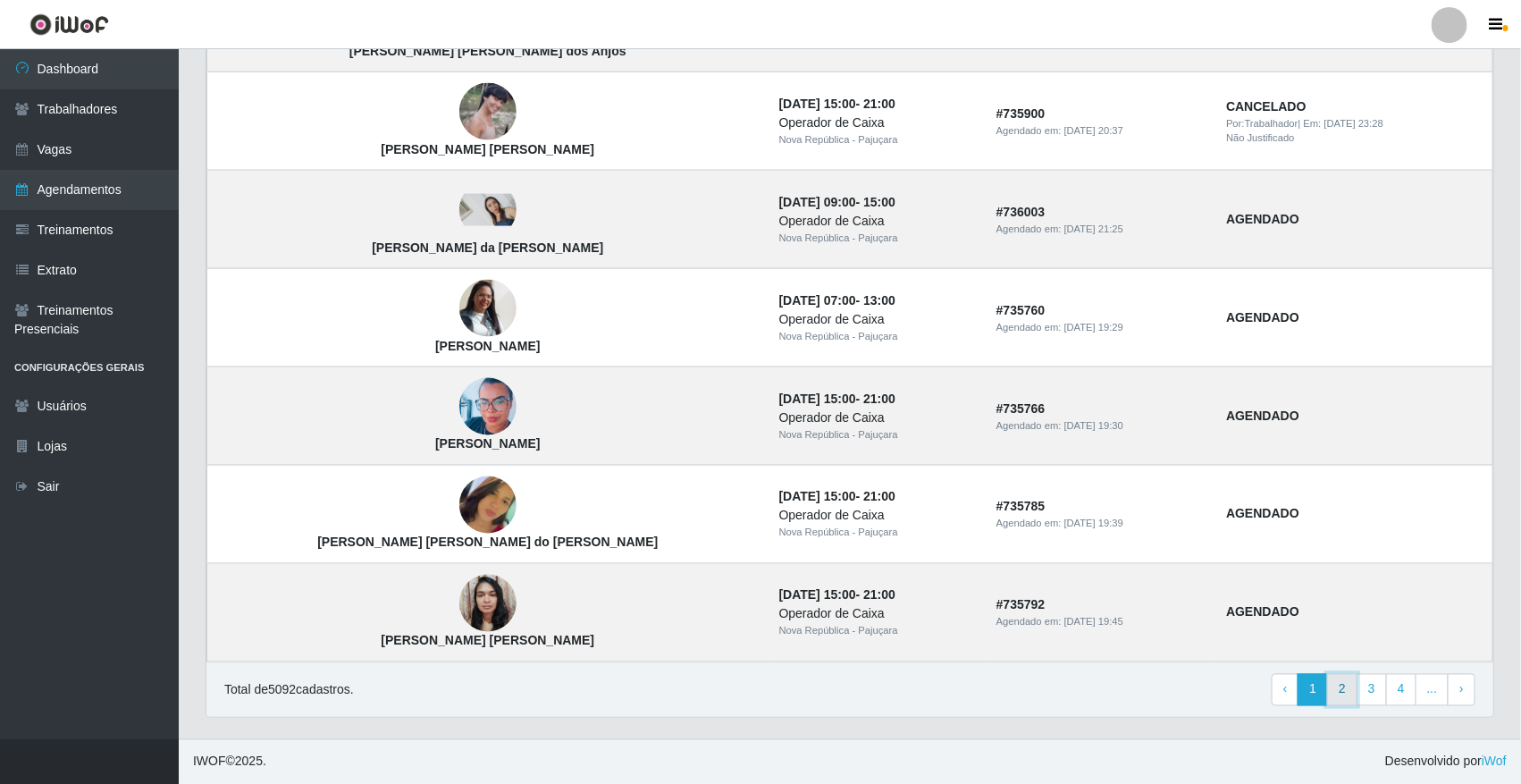
click at [1335, 677] on link "2" at bounding box center [1342, 690] width 30 height 32
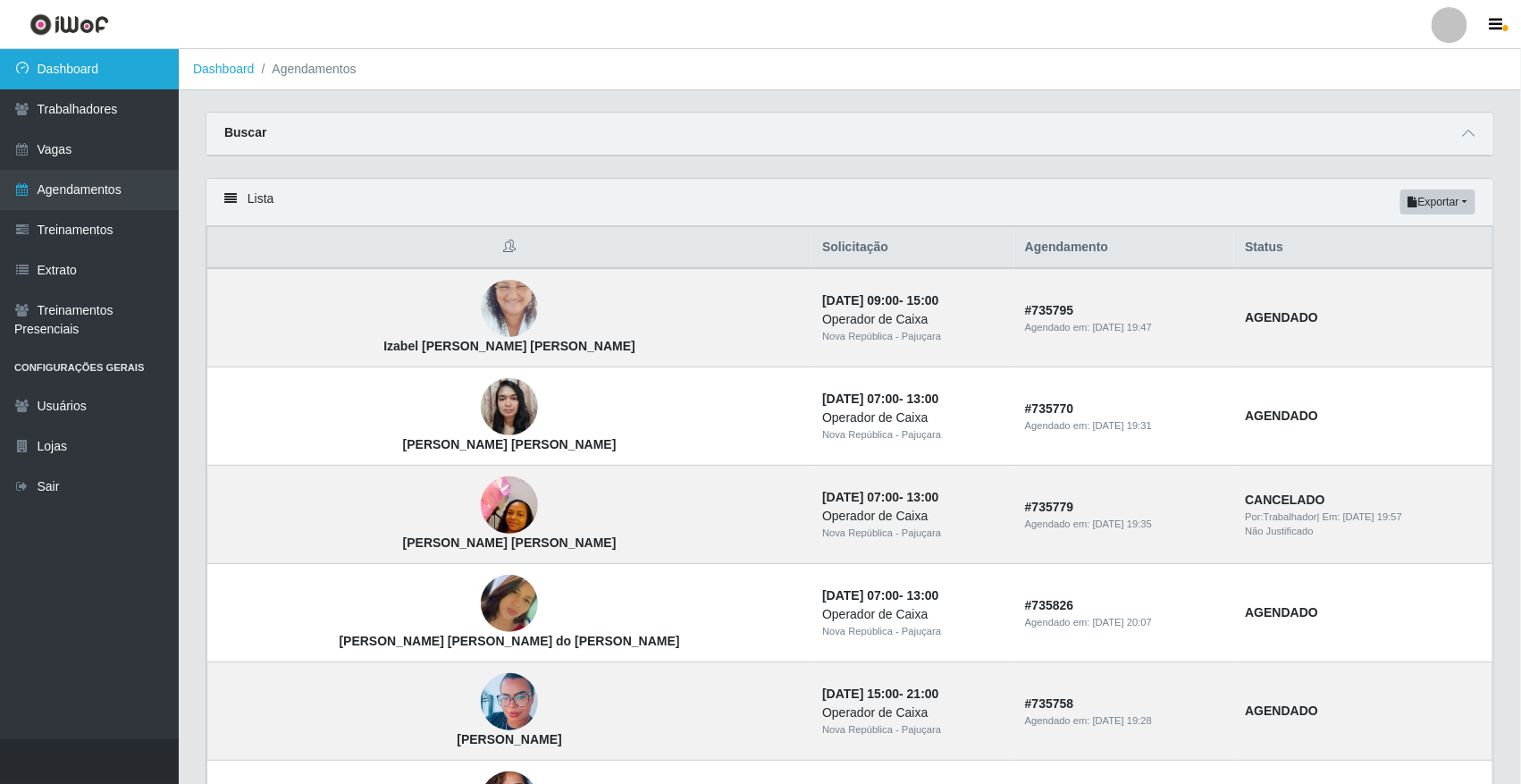
click at [126, 59] on link "Dashboard" at bounding box center [89, 69] width 179 height 41
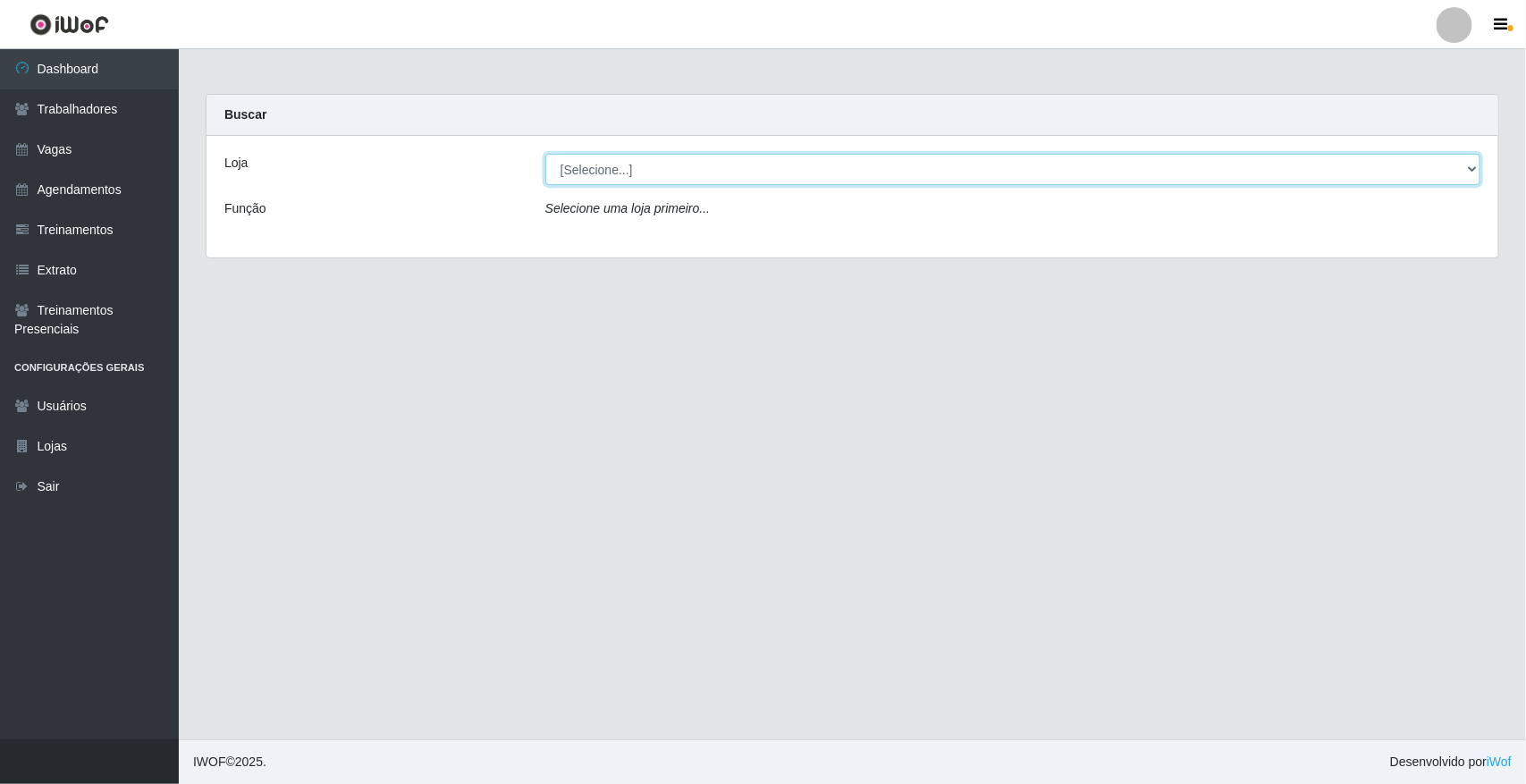
click at [703, 184] on select "[Selecione...] [GEOGRAPHIC_DATA]" at bounding box center [1013, 170] width 936 height 31
select select "65"
click at [545, 154] on select "[Selecione...] [GEOGRAPHIC_DATA]" at bounding box center [1013, 170] width 936 height 31
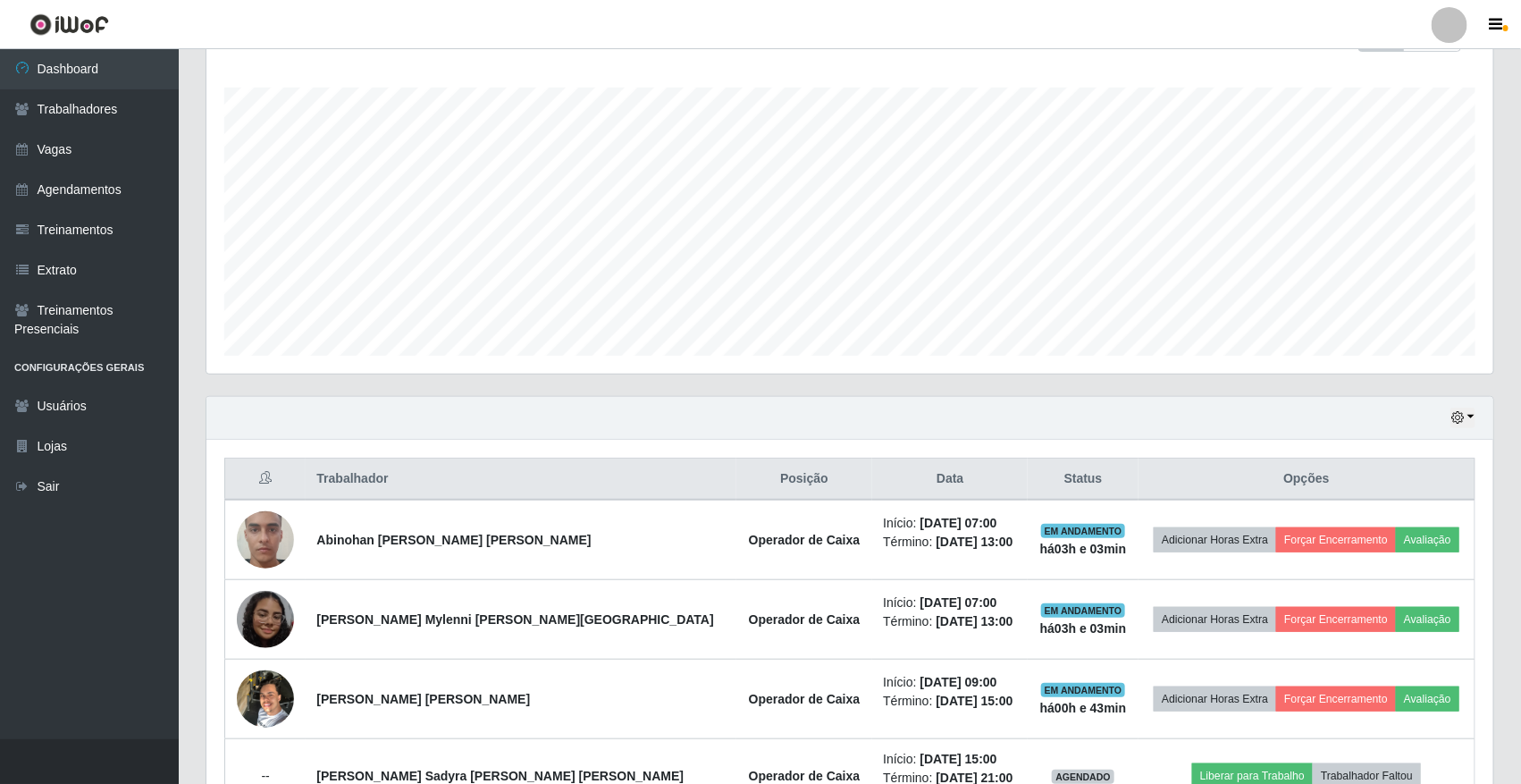
scroll to position [480, 0]
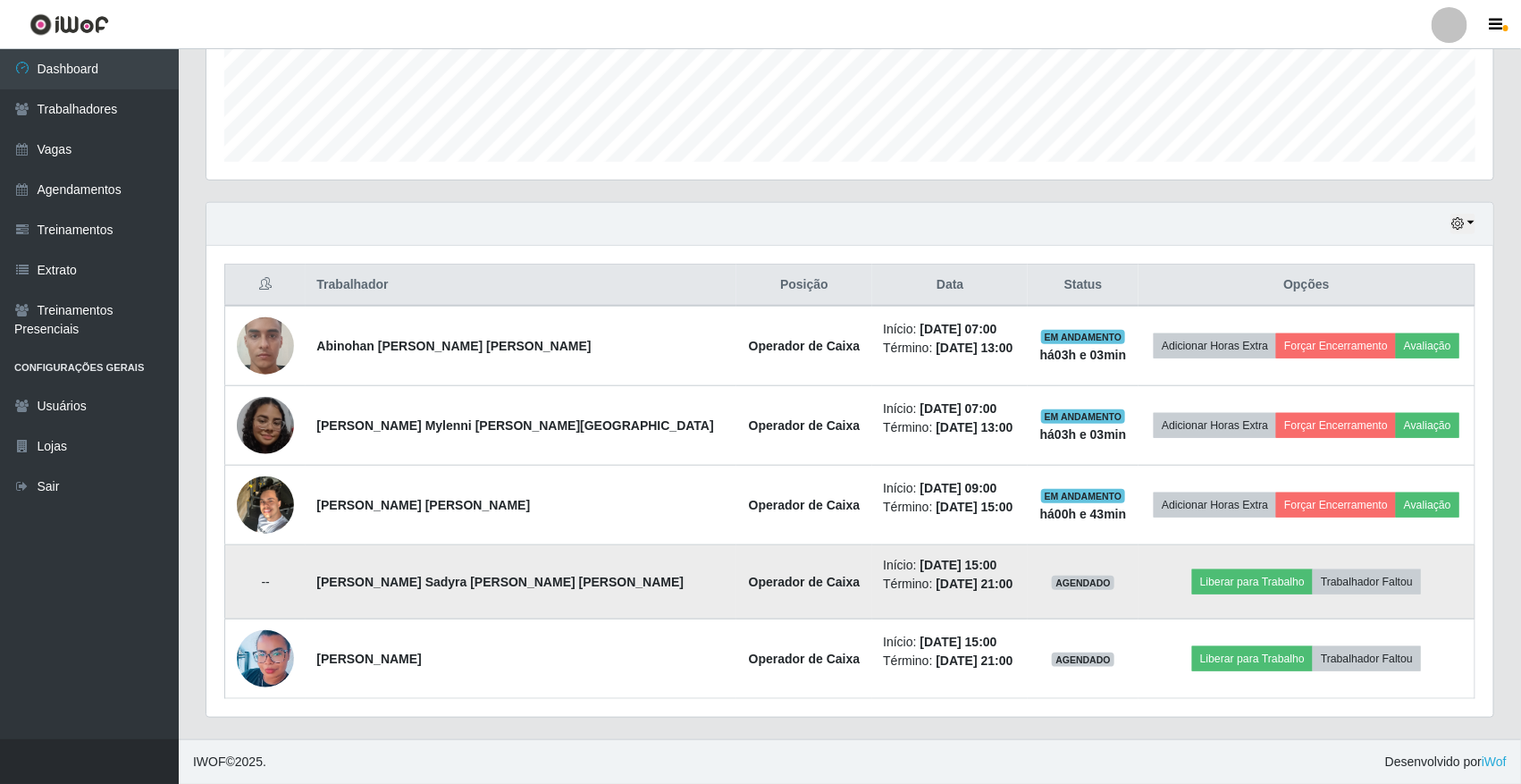
click at [297, 582] on td "--" at bounding box center [266, 582] width 81 height 74
